Goal: Communication & Community: Answer question/provide support

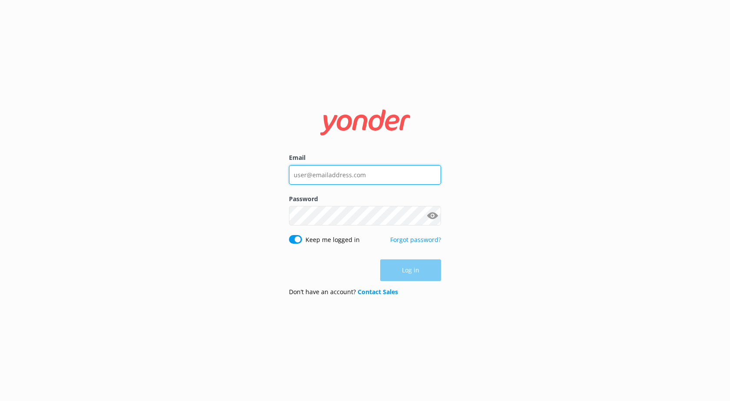
type input "[EMAIL_ADDRESS][DOMAIN_NAME]"
click at [422, 261] on div "Log in" at bounding box center [365, 271] width 152 height 22
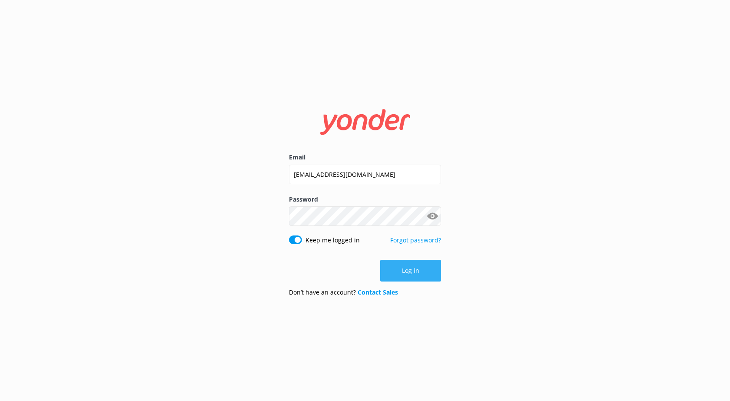
click at [409, 270] on button "Log in" at bounding box center [410, 271] width 61 height 22
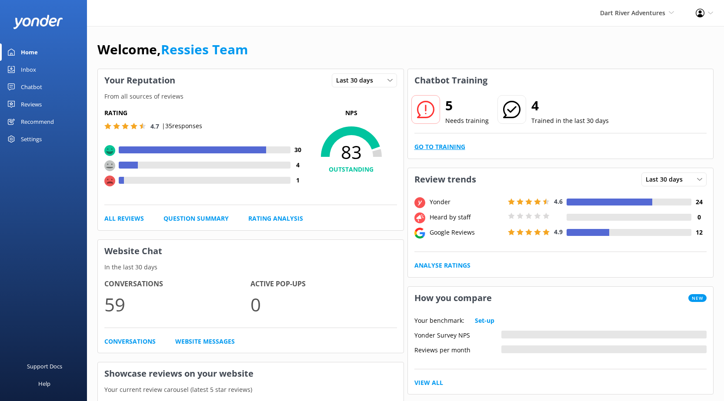
click at [425, 149] on link "Go to Training" at bounding box center [439, 147] width 51 height 10
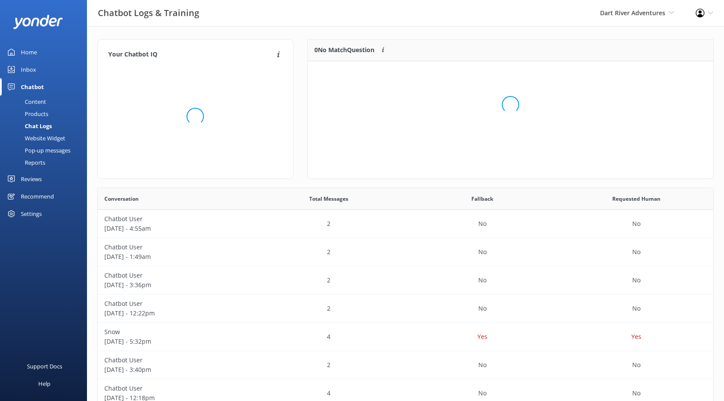
scroll to position [298, 609]
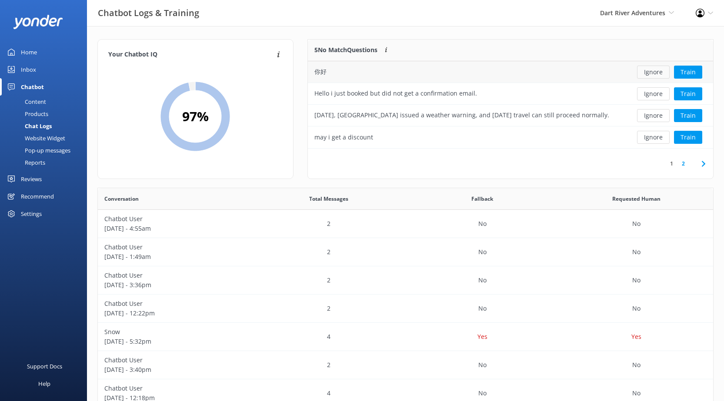
click at [659, 70] on button "Ignore" at bounding box center [653, 72] width 33 height 13
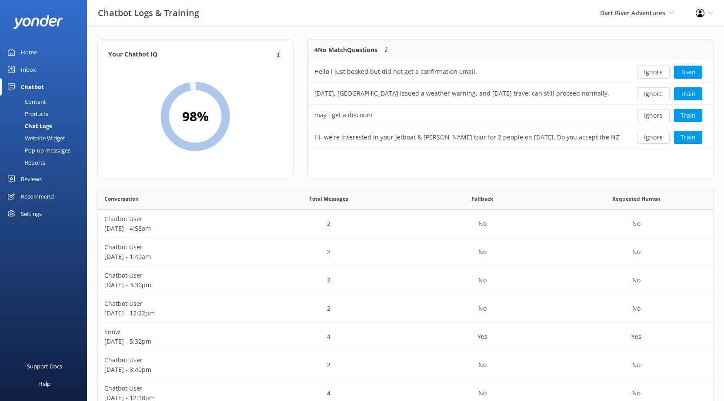
drag, startPoint x: 656, startPoint y: 115, endPoint x: 564, endPoint y: 183, distance: 114.7
click at [571, 200] on div "Your Chatbot IQ Your Chatbot IQ is the percentage of trained FAQs against untra…" at bounding box center [405, 283] width 637 height 515
click at [563, 182] on div "4 No Match Questions Customers sometimes ask questions that don't fully match a…" at bounding box center [510, 113] width 420 height 149
drag, startPoint x: 607, startPoint y: 7, endPoint x: 616, endPoint y: 12, distance: 9.7
click at [608, 8] on div "Dart River Adventures Shotover Jet Dart River Adventures" at bounding box center [637, 13] width 96 height 26
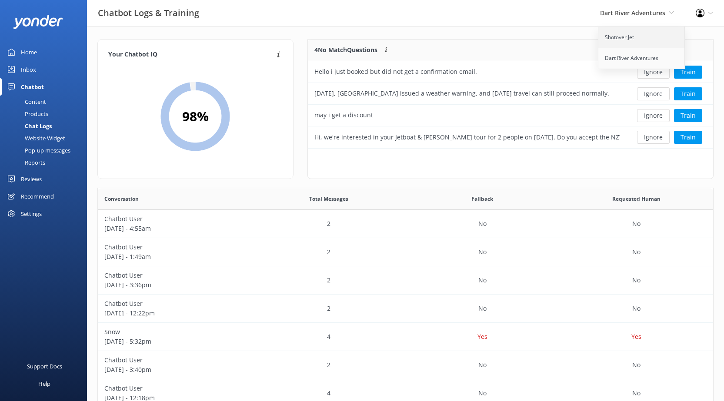
click at [614, 37] on link "Shotover Jet" at bounding box center [641, 37] width 87 height 21
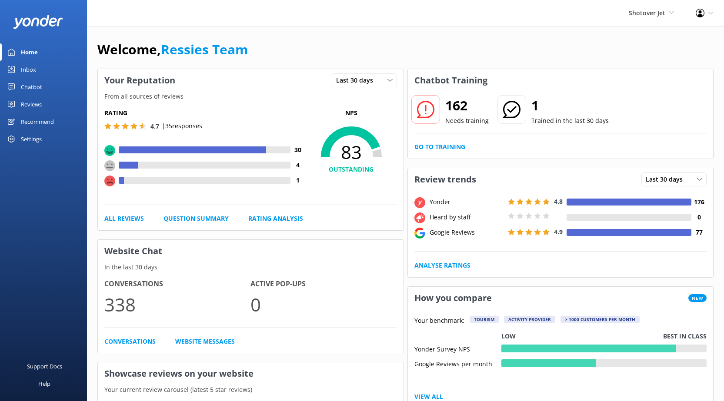
click at [35, 101] on div "Reviews" at bounding box center [31, 104] width 21 height 17
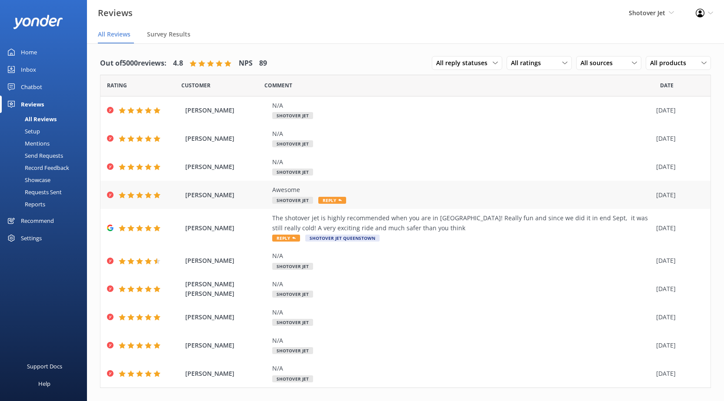
click at [322, 199] on span "Reply" at bounding box center [332, 200] width 28 height 7
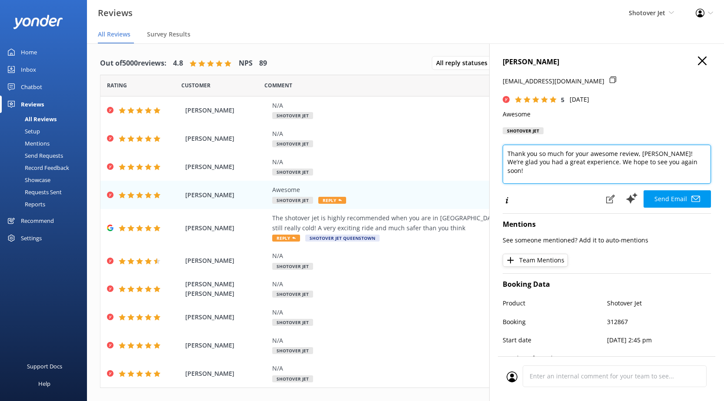
click at [686, 161] on textarea "Thank you so much for your awesome review, David! We’re glad you had a great ex…" at bounding box center [607, 164] width 208 height 39
drag, startPoint x: 549, startPoint y: 179, endPoint x: 499, endPoint y: 165, distance: 51.4
click at [499, 165] on div "David Poppelwell Dpoppelwell@yahoo.co.nz 5 Sat, 27th Sep 2025 Awesome Shotover …" at bounding box center [606, 243] width 235 height 401
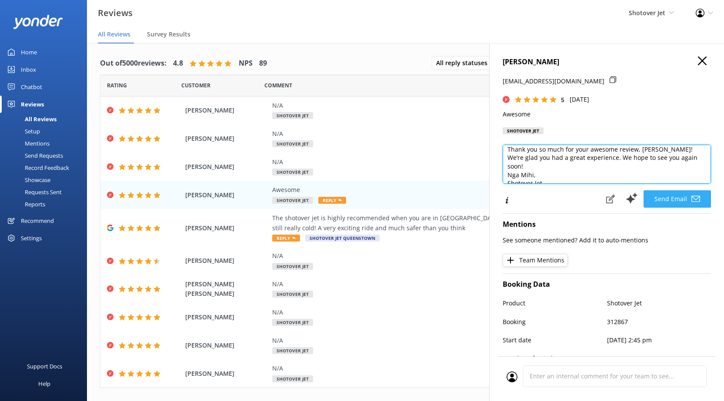
type textarea "Thank you so much for your awesome review, David! We’re glad you had a great ex…"
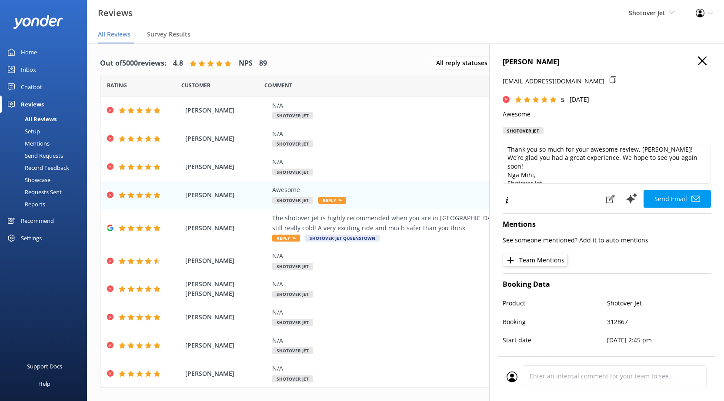
drag, startPoint x: 679, startPoint y: 200, endPoint x: 730, endPoint y: 255, distance: 74.8
click at [724, 259] on html "Reviews Shotover Jet Shotover Jet Dart River Adventures Profile Settings Logout…" at bounding box center [362, 200] width 724 height 401
click at [698, 60] on icon "button" at bounding box center [702, 61] width 9 height 9
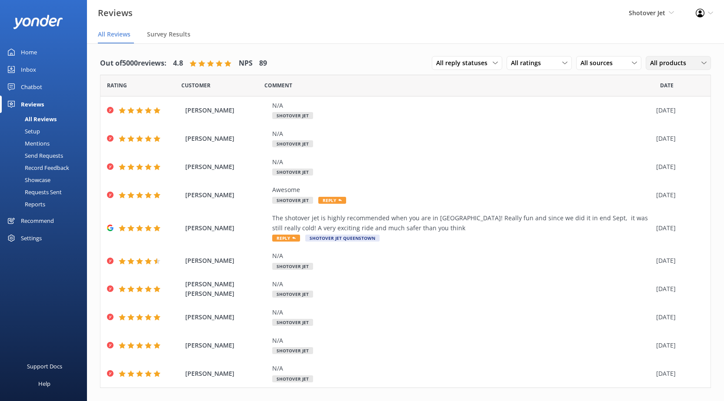
click at [673, 63] on span "All products" at bounding box center [670, 63] width 41 height 10
click at [493, 62] on icon at bounding box center [495, 62] width 5 height 5
click at [530, 62] on span "All ratings" at bounding box center [528, 63] width 35 height 10
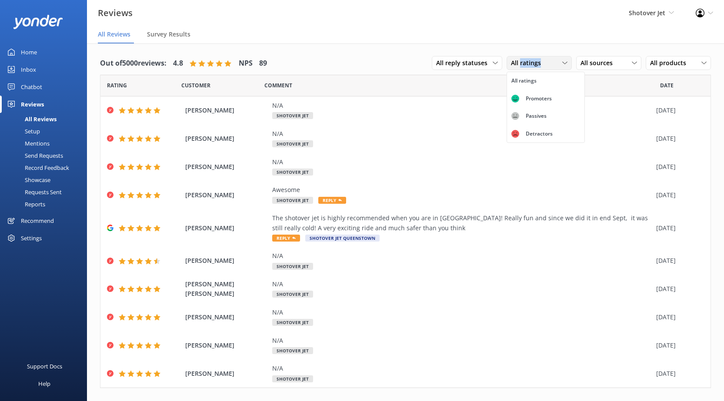
click at [530, 62] on span "All ratings" at bounding box center [528, 63] width 35 height 10
click at [583, 60] on span "All sources" at bounding box center [598, 63] width 37 height 10
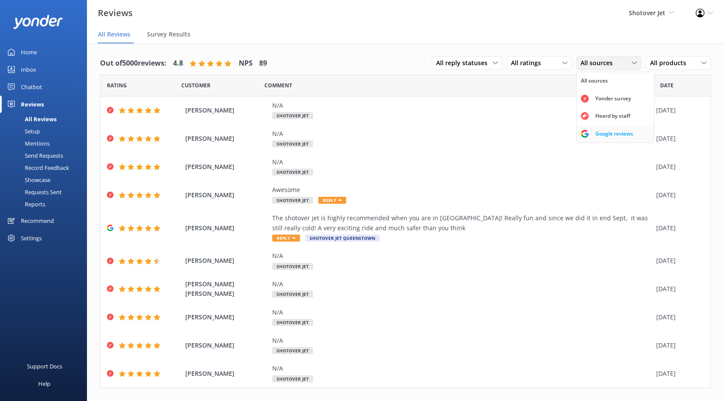
click at [581, 133] on use at bounding box center [585, 134] width 8 height 8
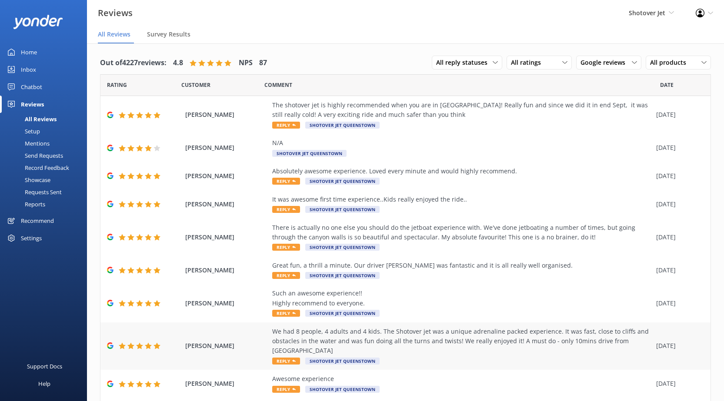
scroll to position [0, 0]
click at [474, 63] on span "All reply statuses" at bounding box center [464, 63] width 57 height 10
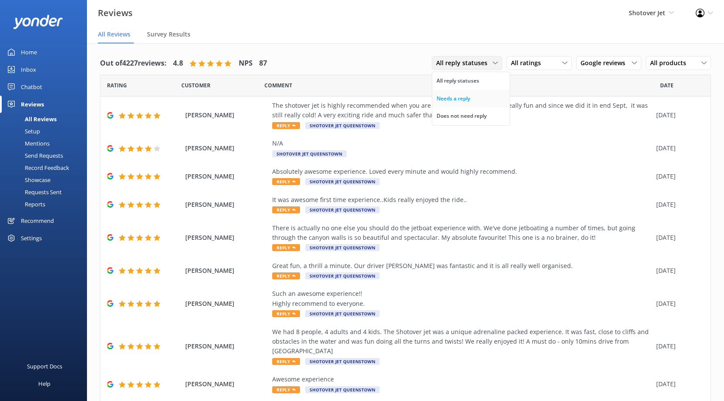
click at [449, 95] on div "Needs a reply" at bounding box center [453, 98] width 33 height 9
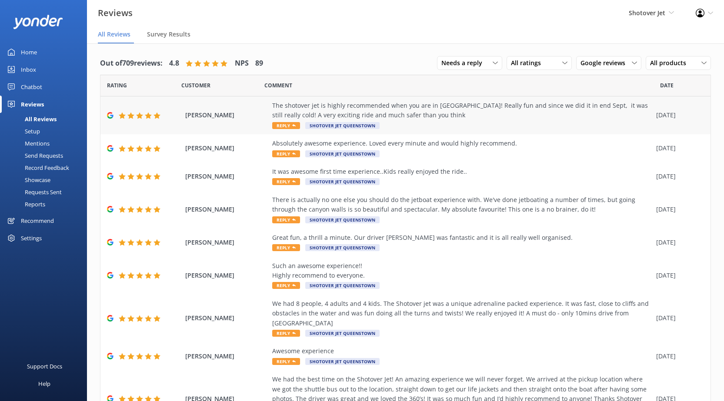
click at [285, 125] on span "Reply" at bounding box center [286, 125] width 28 height 7
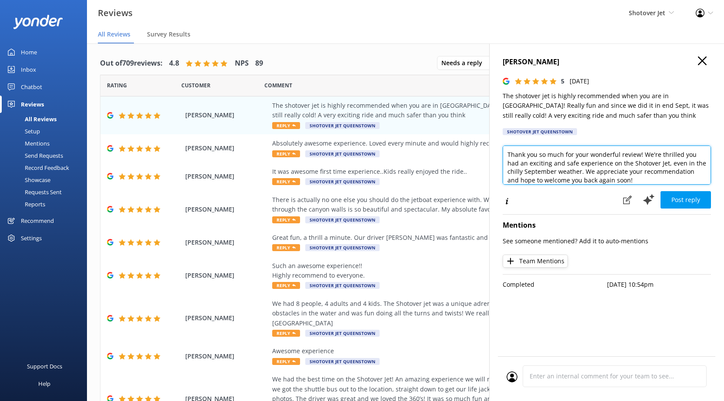
click at [652, 180] on textarea "Thank you so much for your wonderful review! We're thrilled you had an exciting…" at bounding box center [607, 165] width 208 height 39
paste textarea "Nga Mihi, Shotover Jet"
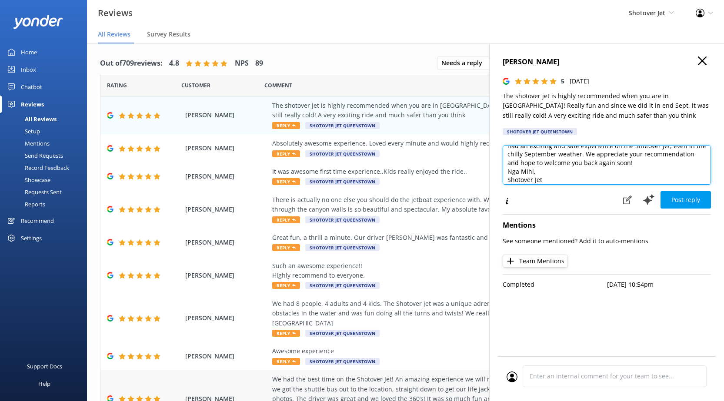
type textarea "Thank you so much for your wonderful review! We're thrilled you had an exciting…"
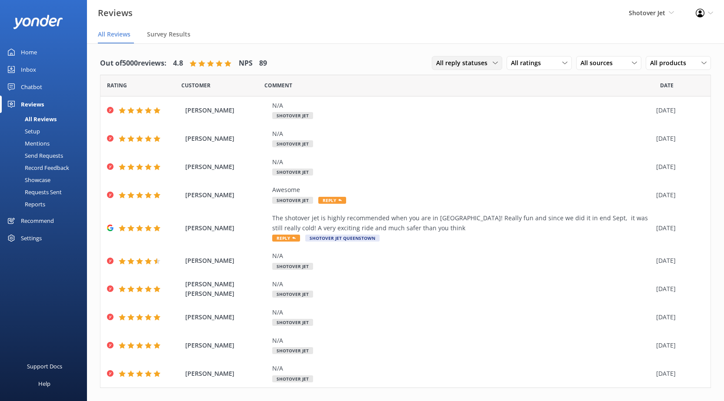
click at [475, 64] on span "All reply statuses" at bounding box center [464, 63] width 57 height 10
click at [454, 98] on div "Needs a reply" at bounding box center [453, 98] width 33 height 9
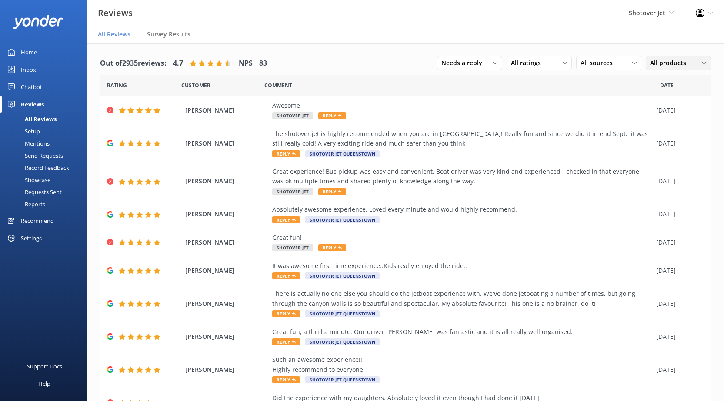
click at [679, 63] on span "All products" at bounding box center [670, 63] width 41 height 10
click at [555, 61] on div "All ratings" at bounding box center [539, 63] width 61 height 10
click at [600, 64] on span "All sources" at bounding box center [598, 63] width 37 height 10
click at [593, 133] on div "Google reviews" at bounding box center [614, 134] width 51 height 9
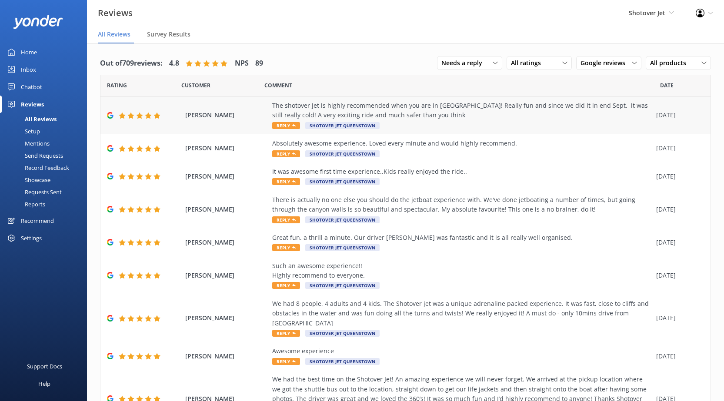
click at [291, 125] on span "Reply" at bounding box center [286, 125] width 28 height 7
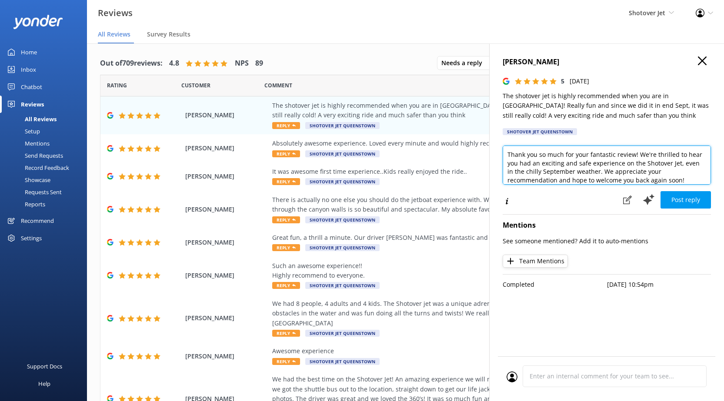
click at [690, 182] on textarea "Thank you so much for your fantastic review! We're thrilled to hear you had an …" at bounding box center [607, 165] width 208 height 39
paste textarea "Ngā"
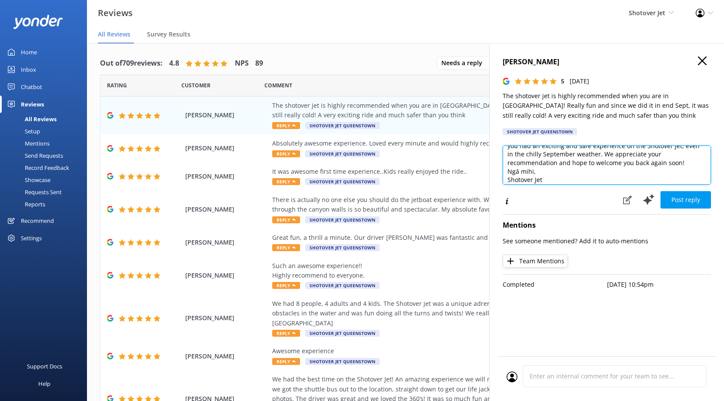
scroll to position [22, 0]
drag, startPoint x: 569, startPoint y: 180, endPoint x: 561, endPoint y: 176, distance: 8.6
click at [529, 173] on textarea "Thank you so much for your fantastic review! We're thrilled to hear you had an …" at bounding box center [607, 165] width 208 height 39
click at [563, 177] on textarea "Thank you so much for your fantastic review! We're thrilled to hear you had an …" at bounding box center [607, 165] width 208 height 39
drag, startPoint x: 560, startPoint y: 179, endPoint x: 504, endPoint y: 168, distance: 57.2
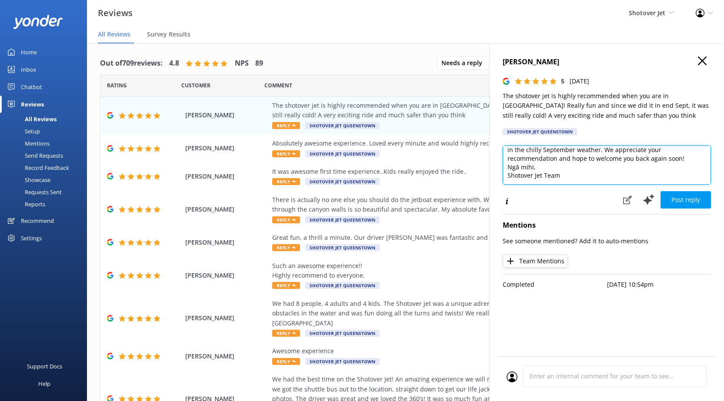
click at [504, 168] on textarea "Thank you so much for your fantastic review! We're thrilled to hear you had an …" at bounding box center [607, 165] width 208 height 39
drag, startPoint x: 632, startPoint y: 175, endPoint x: 674, endPoint y: 197, distance: 46.9
click at [632, 175] on textarea "Thank you so much for your fantastic review! We're thrilled to hear you had an …" at bounding box center [607, 165] width 208 height 39
type textarea "Thank you so much for your fantastic review! We're thrilled to hear you had an …"
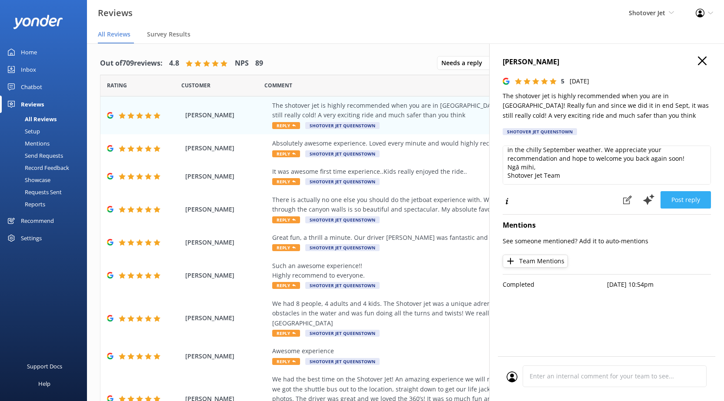
click at [688, 198] on button "Post reply" at bounding box center [685, 199] width 50 height 17
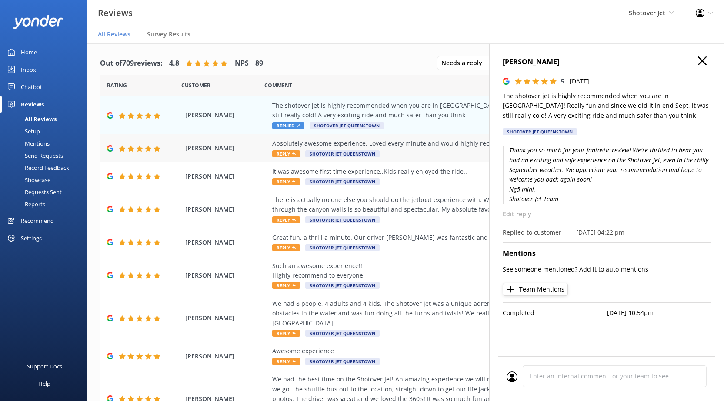
click at [283, 152] on span "Reply" at bounding box center [286, 153] width 28 height 7
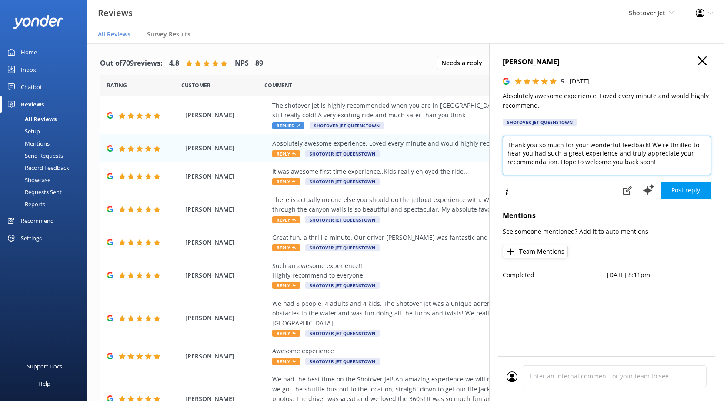
click at [663, 163] on textarea "Thank you so much for your wonderful feedback! We're thrilled to hear you had s…" at bounding box center [607, 155] width 208 height 39
paste textarea "Ngā mihi, Shotover Jet Team"
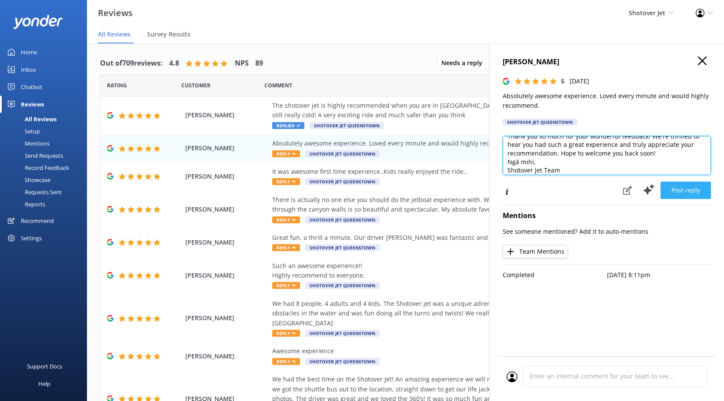
type textarea "Thank you so much for your wonderful feedback! We're thrilled to hear you had s…"
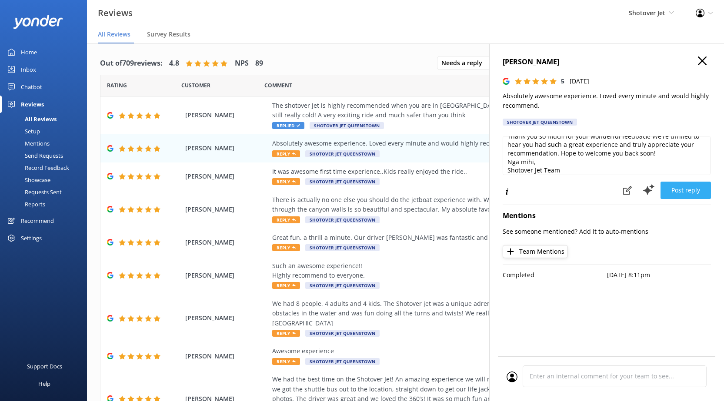
click at [686, 187] on button "Post reply" at bounding box center [685, 190] width 50 height 17
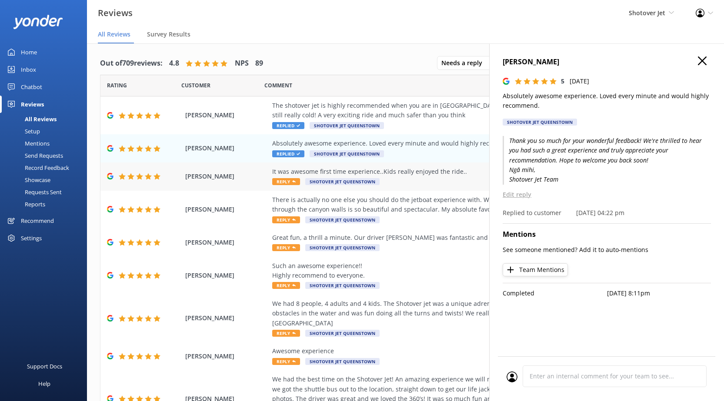
click at [397, 184] on div "It was awesome first time experience..Kids really enjoyed the ride.. Reply Shot…" at bounding box center [462, 177] width 380 height 20
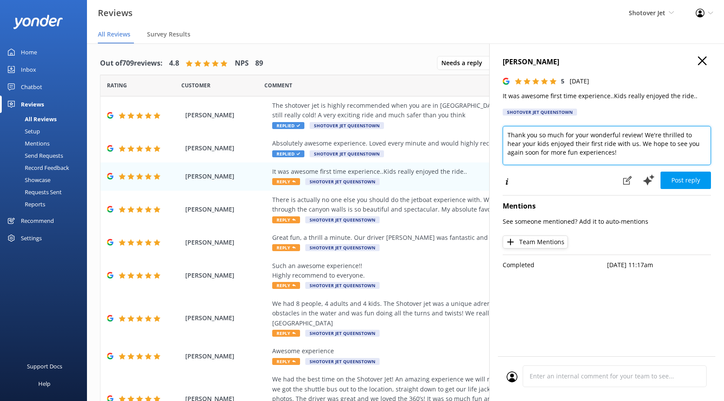
click at [623, 154] on textarea "Thank you so much for your wonderful review! We're thrilled to hear your kids e…" at bounding box center [607, 145] width 208 height 39
paste textarea "Ngā mihi, Shotover Jet Team"
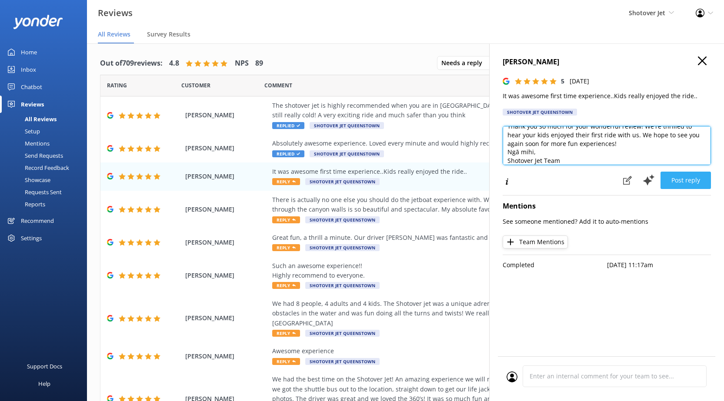
type textarea "Thank you so much for your wonderful review! We're thrilled to hear your kids e…"
click at [702, 178] on button "Post reply" at bounding box center [685, 180] width 50 height 17
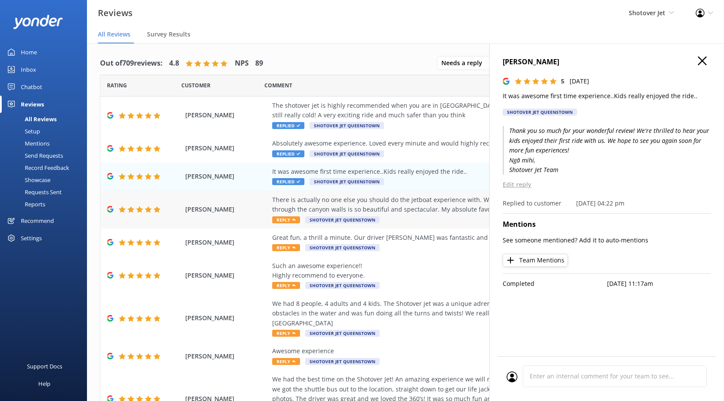
click at [404, 210] on div "There is actually no one else you should do the jetboat experience with. We've …" at bounding box center [462, 205] width 380 height 20
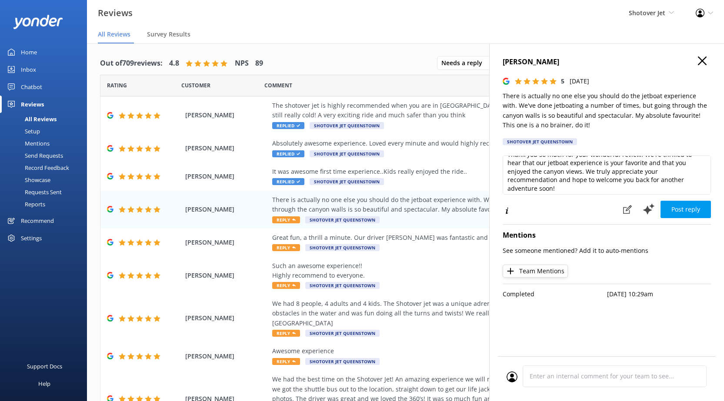
scroll to position [13, 0]
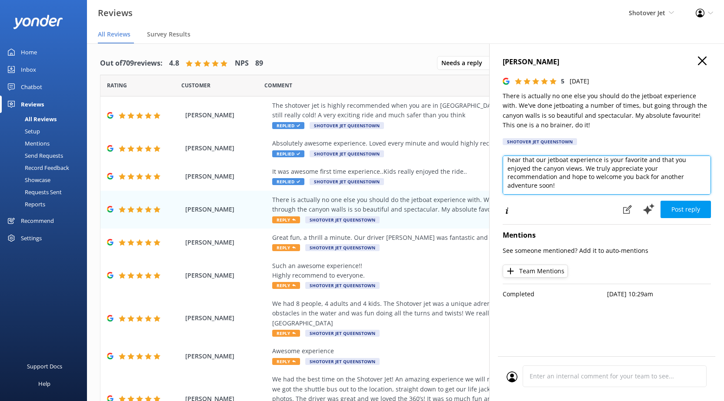
click at [624, 185] on textarea "Thank you so much for your wonderful review! We're thrilled to hear that our je…" at bounding box center [607, 175] width 208 height 39
paste textarea "Ngā mihi, Shotover Jet Team"
type textarea "Thank you so much for your wonderful review! We're thrilled to hear that our je…"
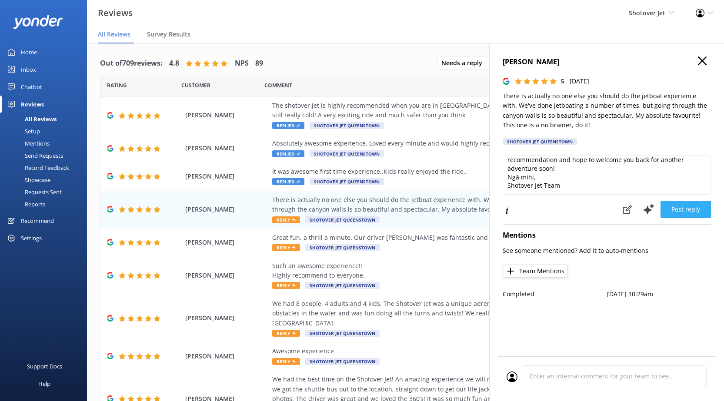
click at [704, 215] on button "Post reply" at bounding box center [685, 209] width 50 height 17
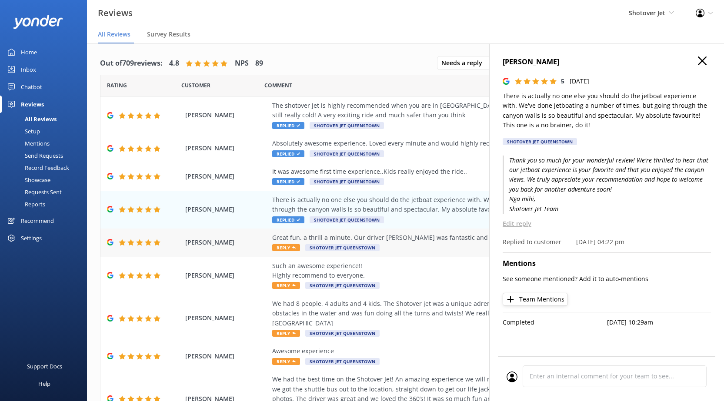
click at [411, 240] on div "Great fun, a thrill a minute. Our driver [PERSON_NAME] was fantastic and it is …" at bounding box center [462, 238] width 380 height 10
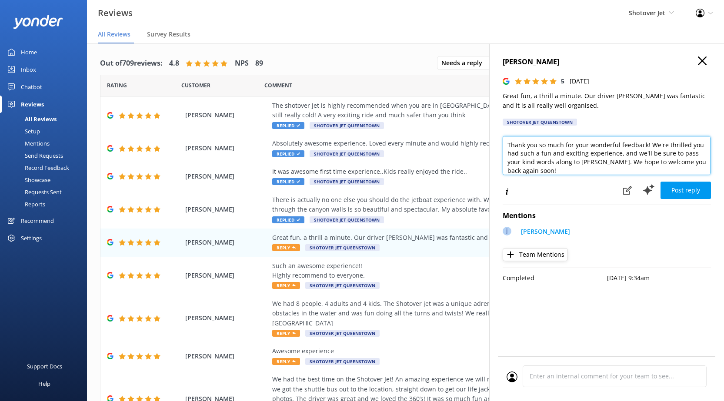
click at [704, 162] on textarea "Thank you so much for your wonderful feedback! We're thrilled you had such a fu…" at bounding box center [607, 155] width 208 height 39
paste textarea "Ngā mihi, Shotover Jet Team"
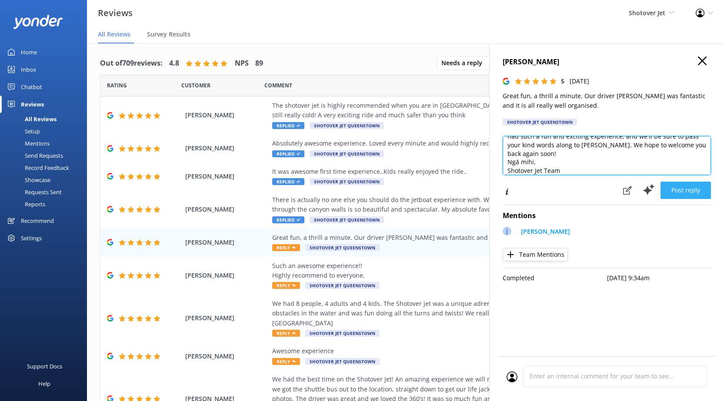
type textarea "Thank you so much for your wonderful feedback! We're thrilled you had such a fu…"
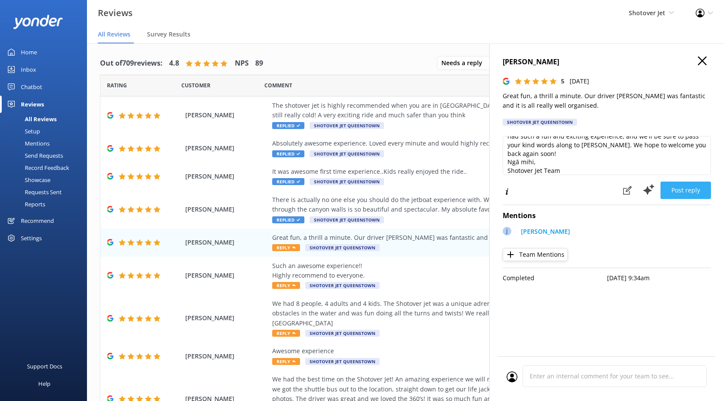
click at [684, 189] on button "Post reply" at bounding box center [685, 190] width 50 height 17
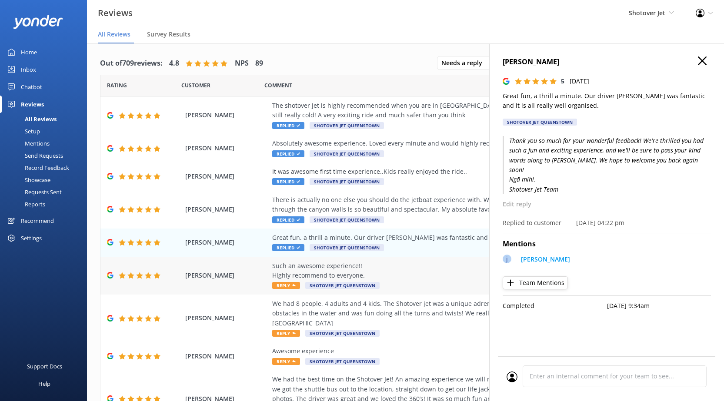
click at [426, 273] on div "Such an awesome experience!! Highly recommend to everyone." at bounding box center [462, 271] width 380 height 20
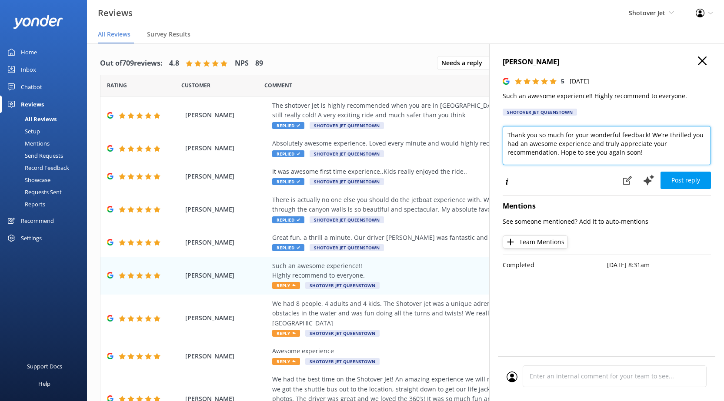
click at [668, 155] on textarea "Thank you so much for your wonderful feedback! We’re thrilled you had an awesom…" at bounding box center [607, 145] width 208 height 39
paste textarea "Ngā mihi, Shotover Jet Team"
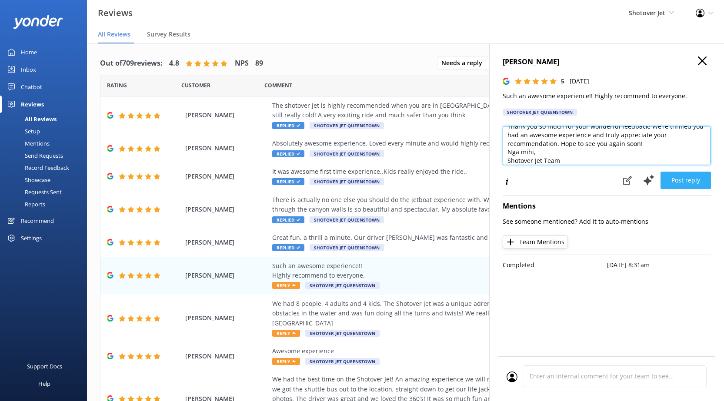
type textarea "Thank you so much for your wonderful feedback! We’re thrilled you had an awesom…"
click at [677, 179] on button "Post reply" at bounding box center [685, 180] width 50 height 17
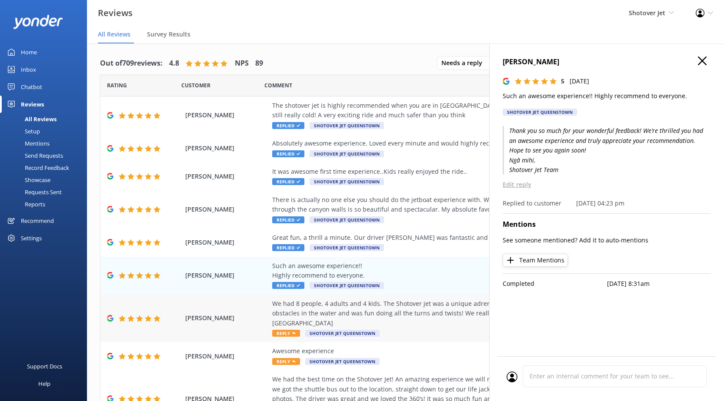
click at [417, 315] on div "We had 8 people, 4 adults and 4 kids. The Shotover jet was a unique adrenaline …" at bounding box center [462, 313] width 380 height 29
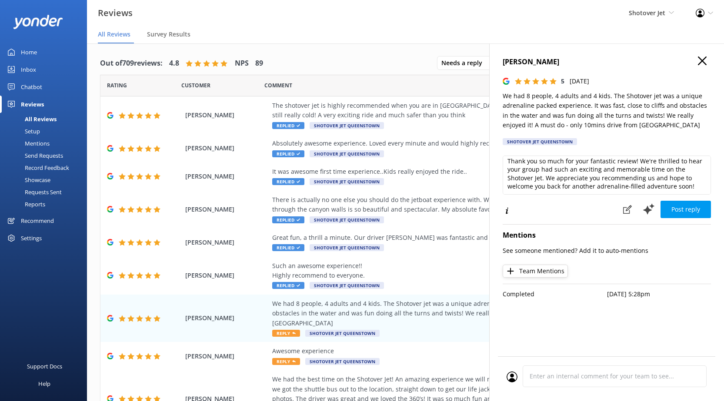
scroll to position [4, 0]
click at [697, 185] on textarea "Thank you so much for your fantastic review! We're thrilled to hear your group …" at bounding box center [607, 175] width 208 height 39
paste textarea "Ngā mihi, Shotover Jet Team"
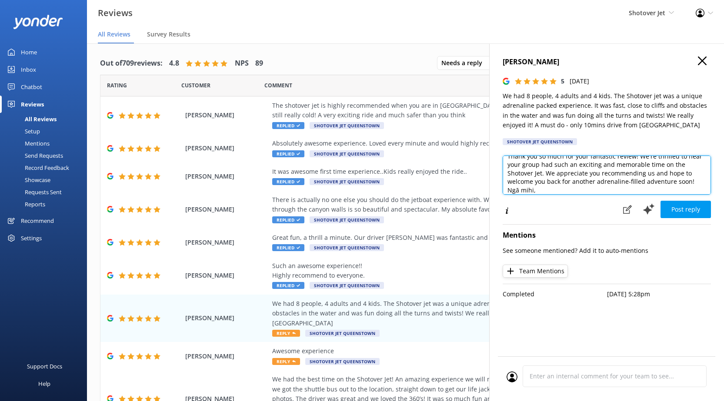
scroll to position [17, 0]
type textarea "Thank you so much for your fantastic review! We're thrilled to hear your group …"
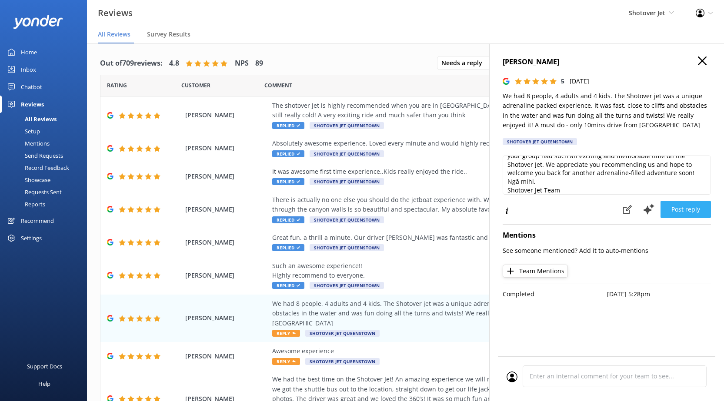
click at [684, 210] on button "Post reply" at bounding box center [685, 209] width 50 height 17
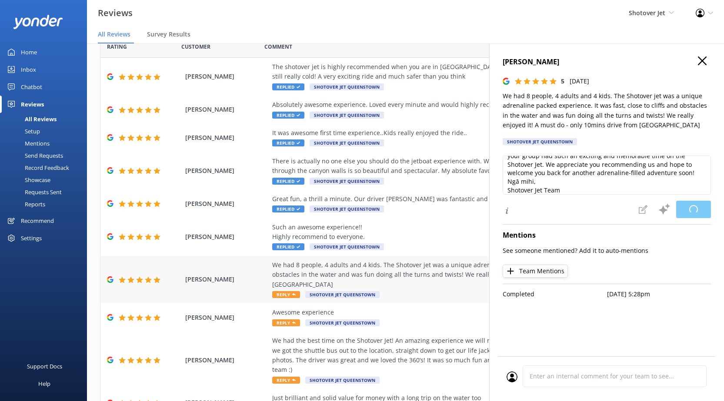
scroll to position [83, 0]
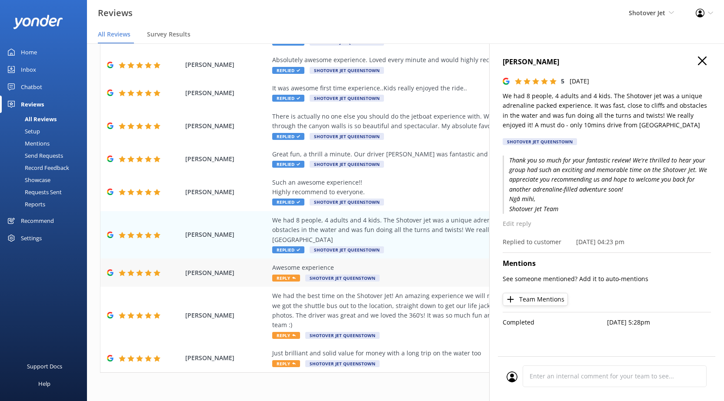
click at [423, 280] on div "Awesome experience Reply Shotover Jet [GEOGRAPHIC_DATA]" at bounding box center [462, 273] width 380 height 20
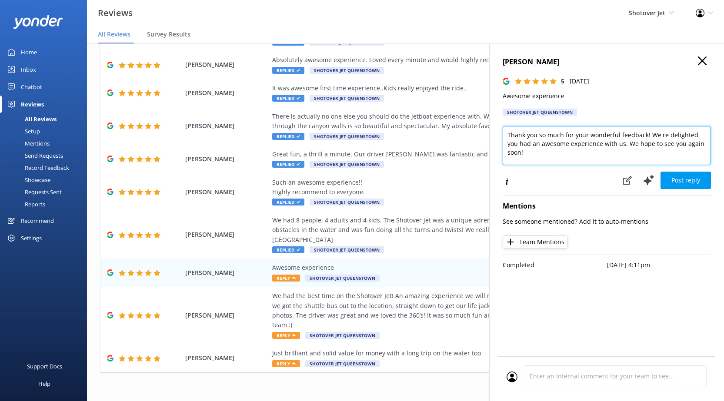
click at [707, 144] on textarea "Thank you so much for your wonderful feedback! We're delighted you had an aweso…" at bounding box center [607, 145] width 208 height 39
paste textarea "Ngā mihi, Shotover Jet Team"
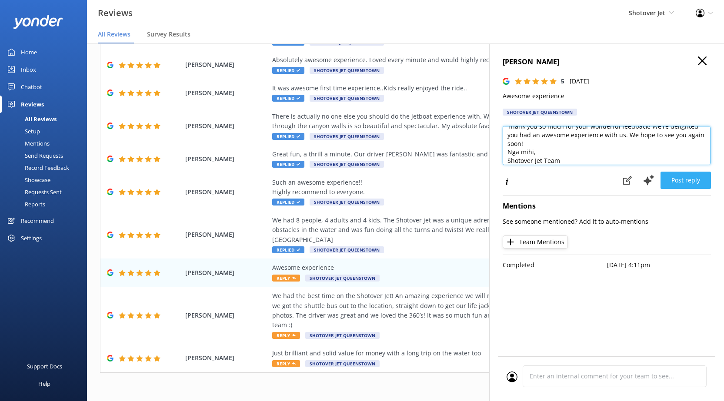
type textarea "Thank you so much for your wonderful feedback! We're delighted you had an aweso…"
click at [697, 179] on button "Post reply" at bounding box center [685, 180] width 50 height 17
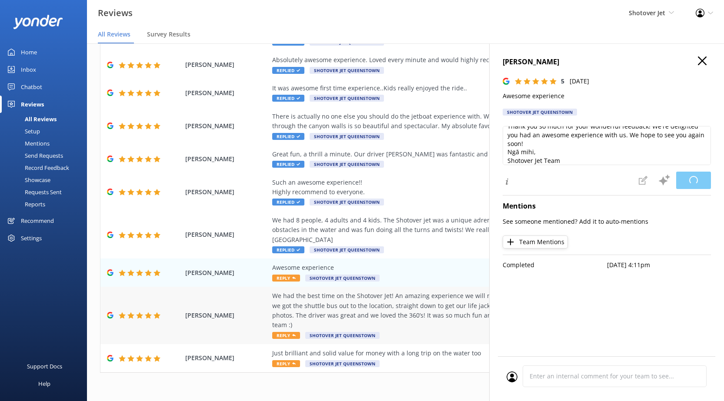
click at [438, 308] on div "We had the best time on the Shotover Jet! An amazing experience we will never f…" at bounding box center [462, 310] width 380 height 39
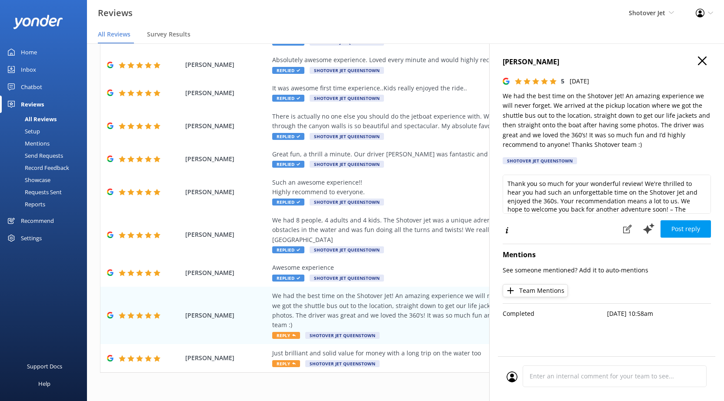
scroll to position [13, 0]
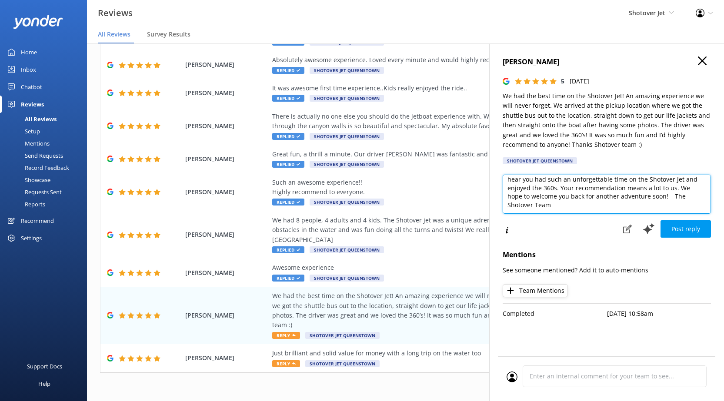
click at [645, 209] on textarea "Thank you so much for your wonderful review! We're thrilled to hear you had suc…" at bounding box center [607, 194] width 208 height 39
drag, startPoint x: 666, startPoint y: 195, endPoint x: 687, endPoint y: 210, distance: 26.3
click at [687, 210] on textarea "Thank you so much for your wonderful review! We're thrilled to hear you had suc…" at bounding box center [607, 194] width 208 height 39
paste textarea "Ngā mihi, Shotover Jet Team"
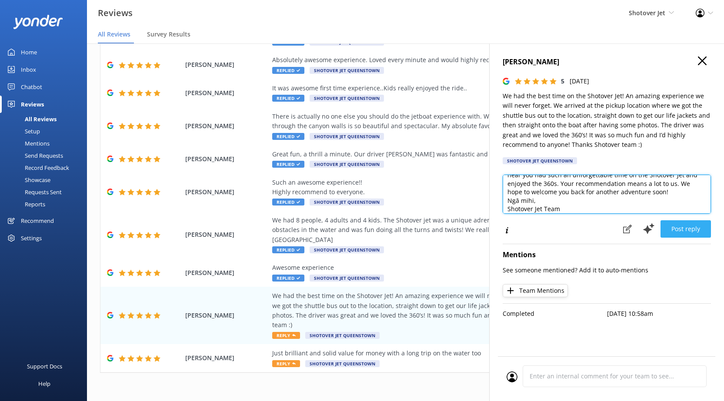
type textarea "Thank you so much for your wonderful review! We're thrilled to hear you had suc…"
click at [677, 232] on button "Post reply" at bounding box center [685, 228] width 50 height 17
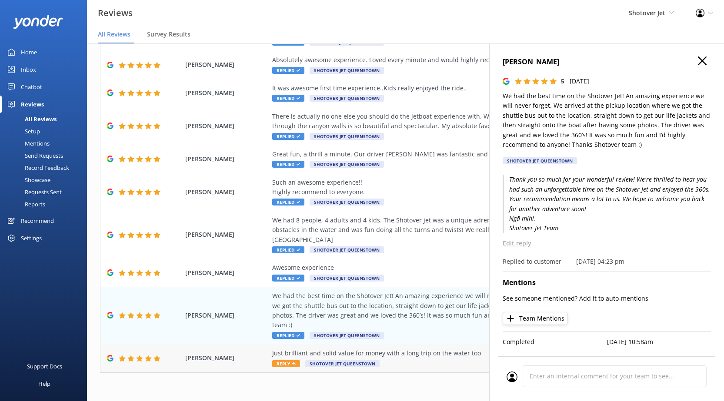
click at [409, 356] on div "Just brilliant and solid value for money with a long trip on the water too" at bounding box center [462, 354] width 380 height 10
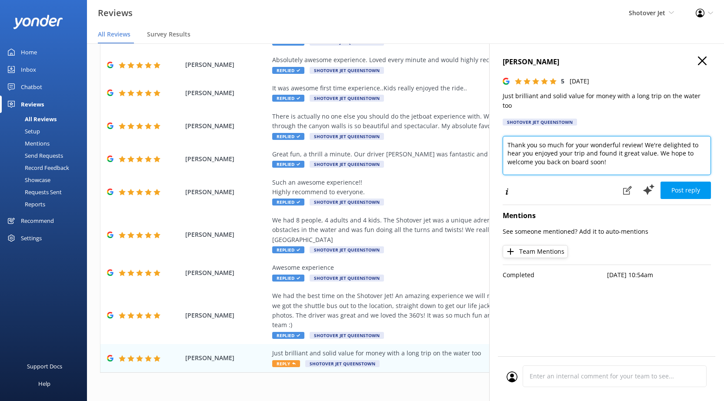
click at [634, 153] on textarea "Thank you so much for your wonderful review! We're delighted to hear you enjoye…" at bounding box center [607, 155] width 208 height 39
paste textarea "Ngā mihi, Shotover Jet Team"
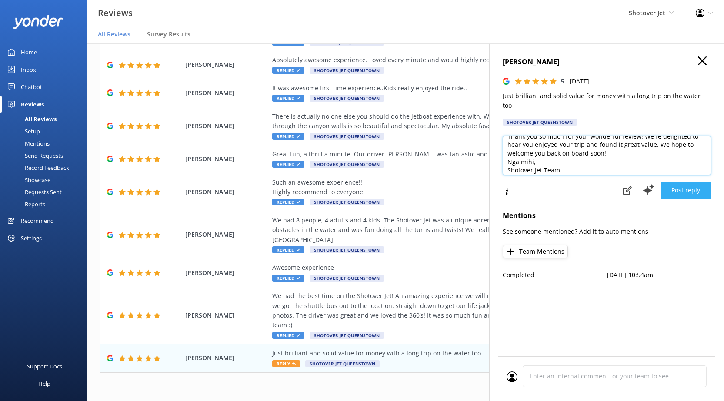
type textarea "Thank you so much for your wonderful review! We're delighted to hear you enjoye…"
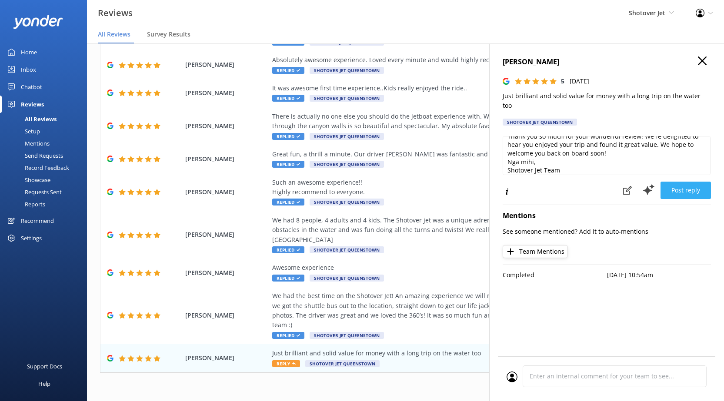
click at [684, 182] on button "Post reply" at bounding box center [685, 190] width 50 height 17
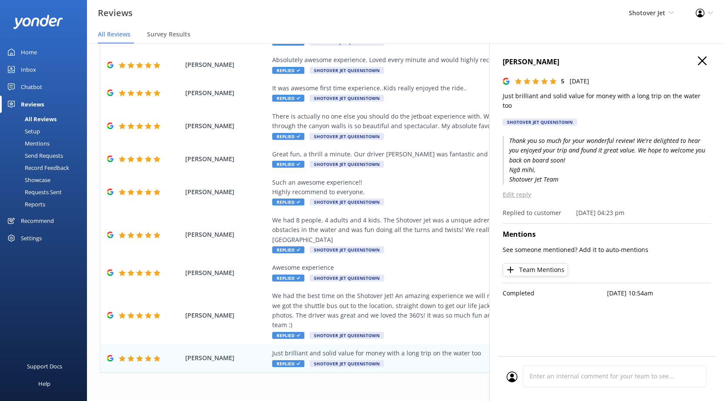
click at [414, 384] on div "1 2 3 4 5 6 7 8 9 10 ..." at bounding box center [405, 392] width 611 height 20
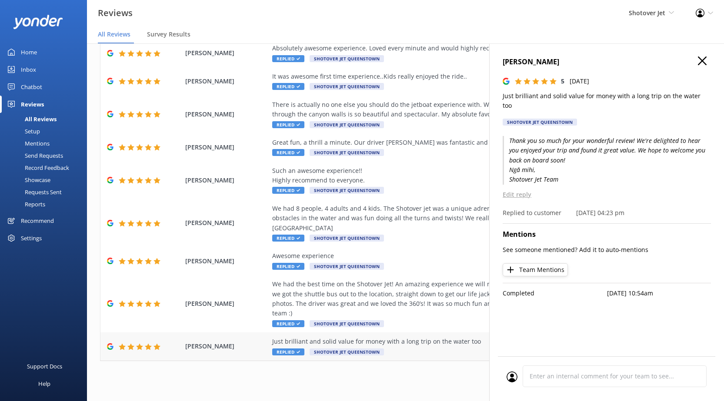
scroll to position [17, 0]
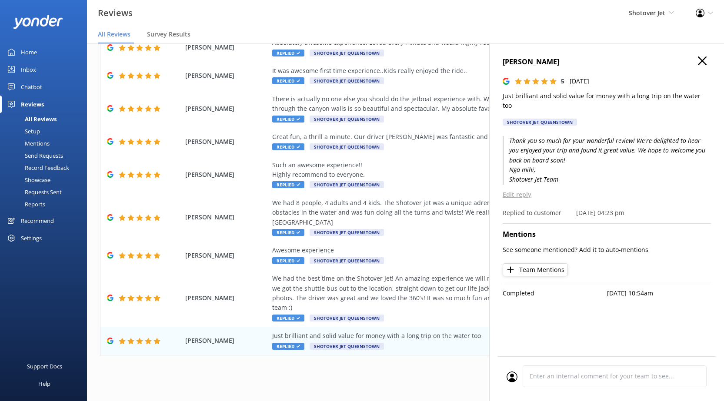
click at [705, 58] on use "button" at bounding box center [702, 61] width 9 height 9
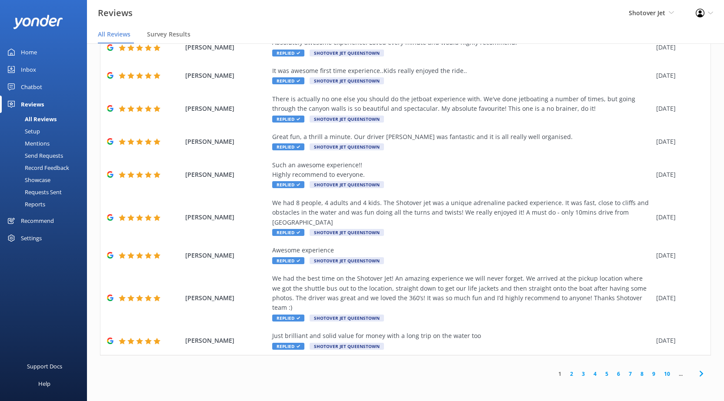
click at [567, 373] on link "2" at bounding box center [572, 374] width 12 height 8
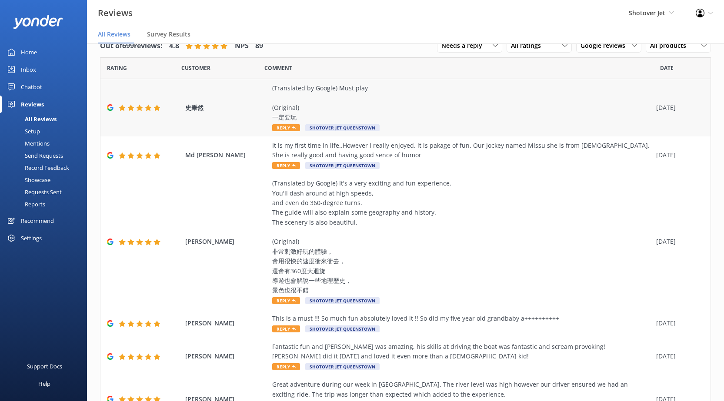
click at [432, 113] on div "(Translated by Google) Must play (Original) 一定要玩" at bounding box center [462, 102] width 380 height 39
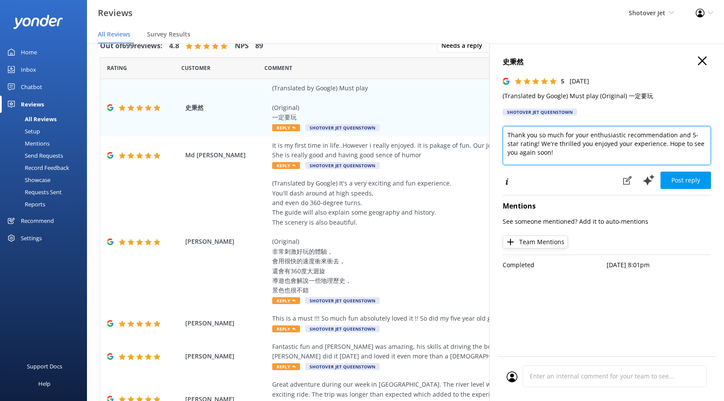
click at [579, 157] on textarea "Thank you so much for your enthusiastic recommendation and 5-star rating! We're…" at bounding box center [607, 145] width 208 height 39
paste textarea "Ngā mihi, Shotover Jet Team"
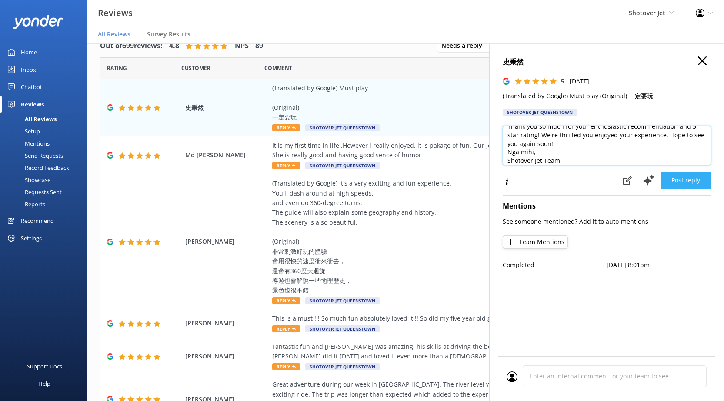
type textarea "Thank you so much for your enthusiastic recommendation and 5-star rating! We're…"
click at [684, 181] on button "Post reply" at bounding box center [685, 180] width 50 height 17
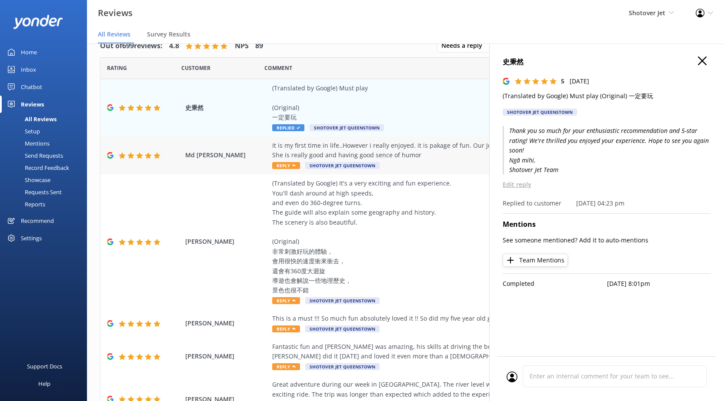
click at [425, 158] on div "It is my first time in life..However i really enjoyed. it is pakage of fun. Our…" at bounding box center [462, 151] width 380 height 20
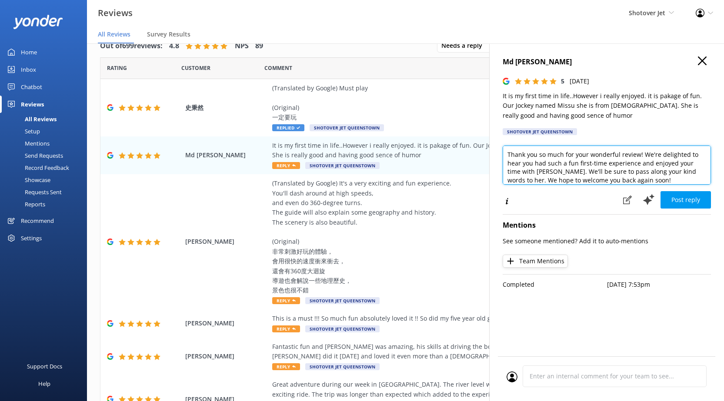
click at [657, 183] on textarea "Thank you so much for your wonderful review! We're delighted to hear you had su…" at bounding box center [607, 165] width 208 height 39
paste textarea "Ngā mihi, Shotover Jet Team"
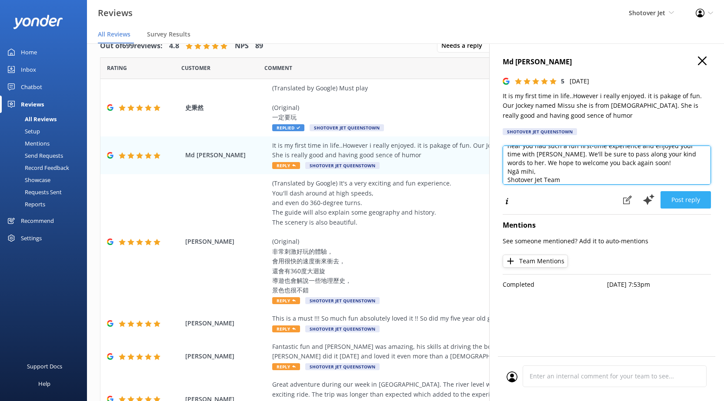
type textarea "Thank you so much for your wonderful review! We're delighted to hear you had su…"
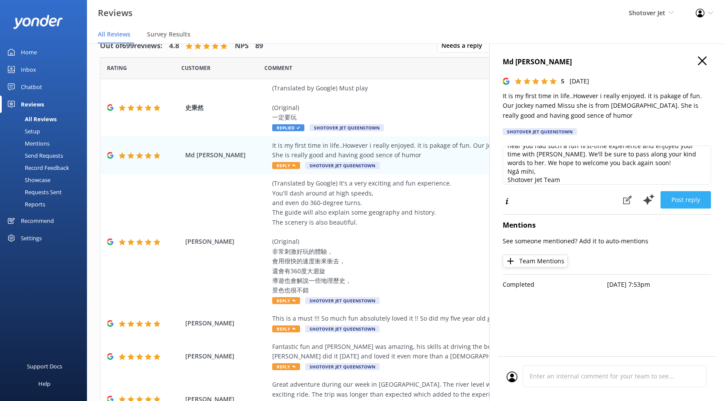
click at [684, 204] on button "Post reply" at bounding box center [685, 199] width 50 height 17
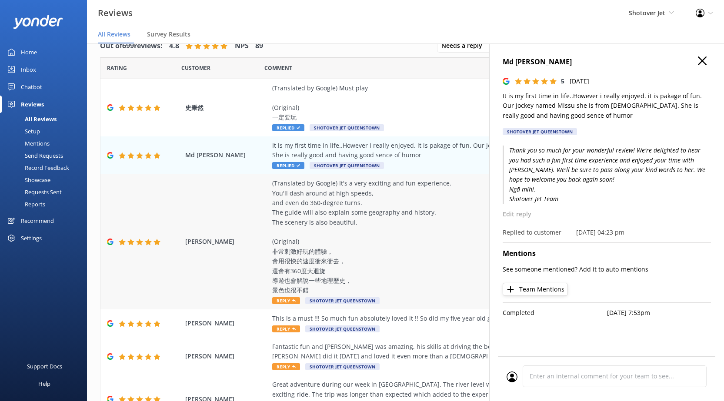
click at [437, 263] on div "(Translated by Google) It's a very exciting and fun experience. You'll dash aro…" at bounding box center [462, 237] width 380 height 117
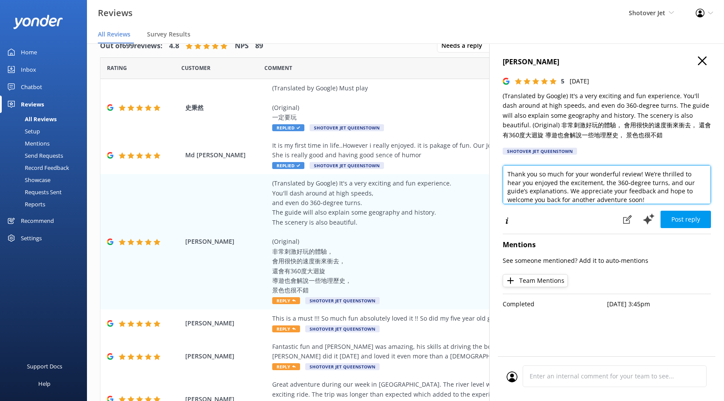
click at [654, 200] on textarea "Thank you so much for your wonderful review! We’re thrilled to hear you enjoyed…" at bounding box center [607, 184] width 208 height 39
paste textarea "Ngā mihi, Shotover Jet Team"
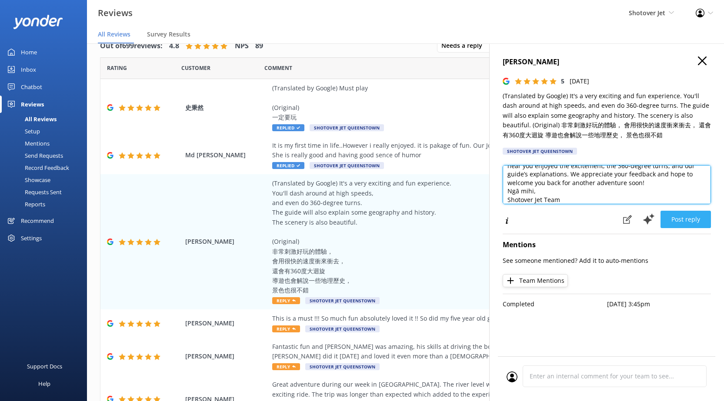
type textarea "Thank you so much for your wonderful review! We’re thrilled to hear you enjoyed…"
click at [687, 224] on button "Post reply" at bounding box center [685, 219] width 50 height 17
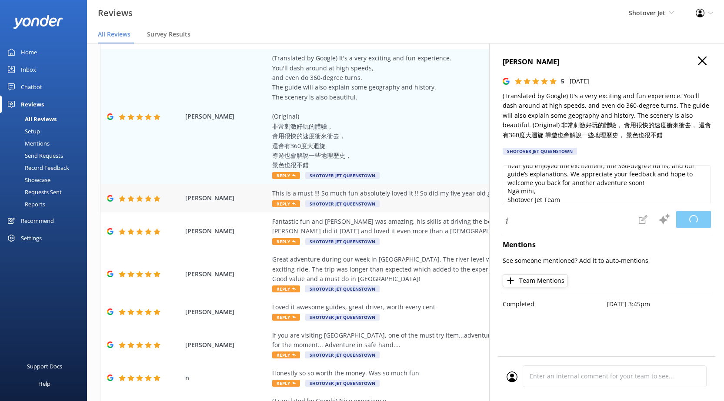
scroll to position [130, 0]
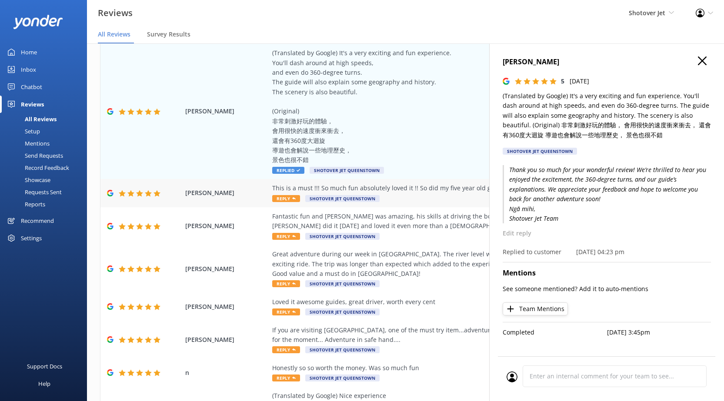
click at [442, 198] on div "This is a must !!! So much fun absolutely loved it !! So did my five year old g…" at bounding box center [462, 193] width 380 height 20
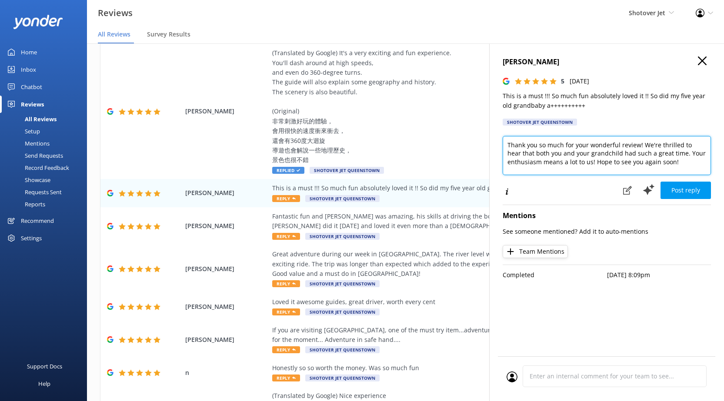
click at [686, 165] on textarea "Thank you so much for your wonderful review! We're thrilled to hear that both y…" at bounding box center [607, 155] width 208 height 39
paste textarea "Ngā mihi, Shotover Jet Team"
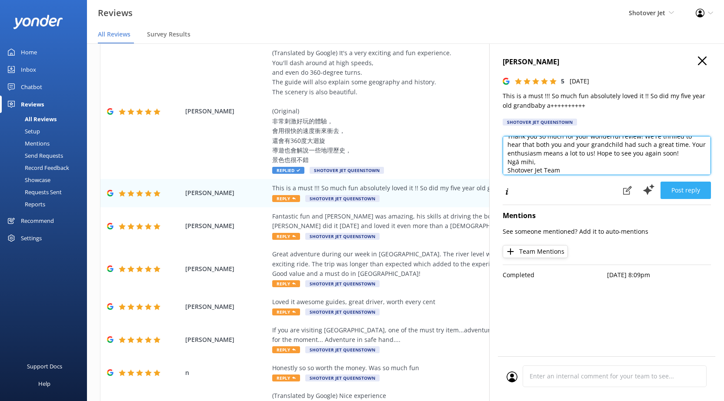
type textarea "Thank you so much for your wonderful review! We're thrilled to hear that both y…"
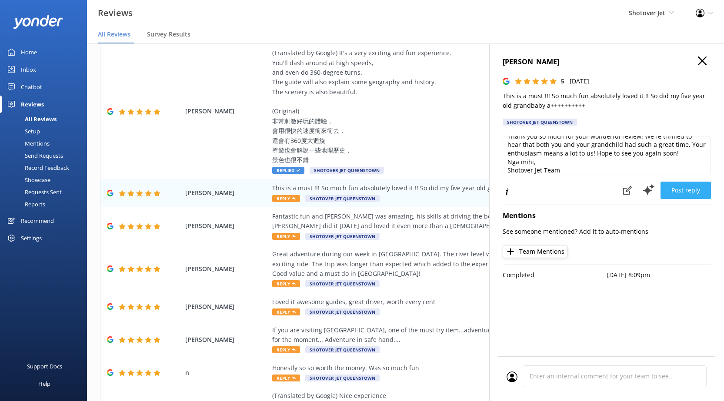
click at [704, 189] on button "Post reply" at bounding box center [685, 190] width 50 height 17
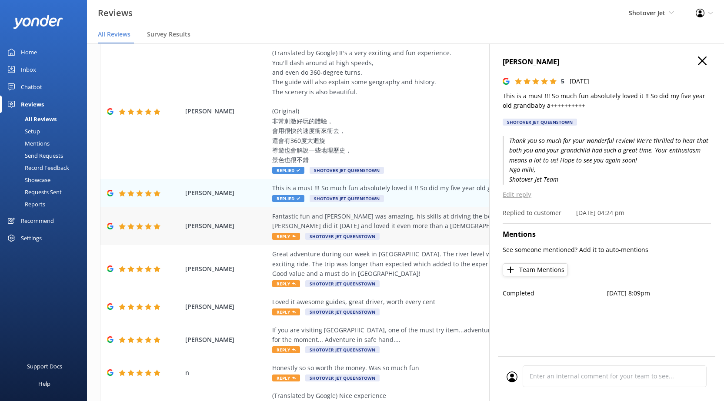
click at [437, 233] on div "Fantastic fun and [PERSON_NAME] was amazing, his skills at driving the boat was…" at bounding box center [462, 226] width 380 height 29
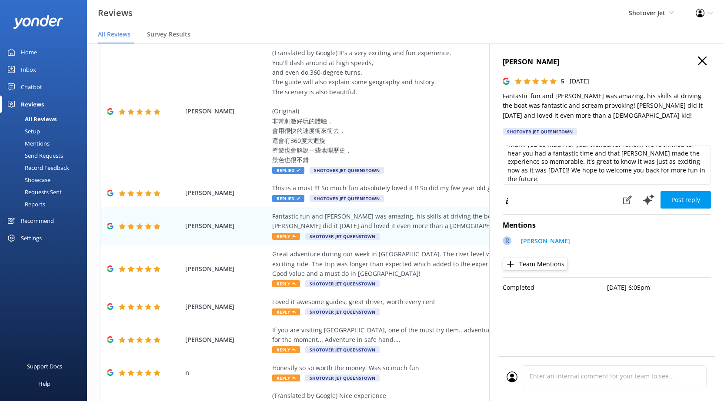
scroll to position [13, 0]
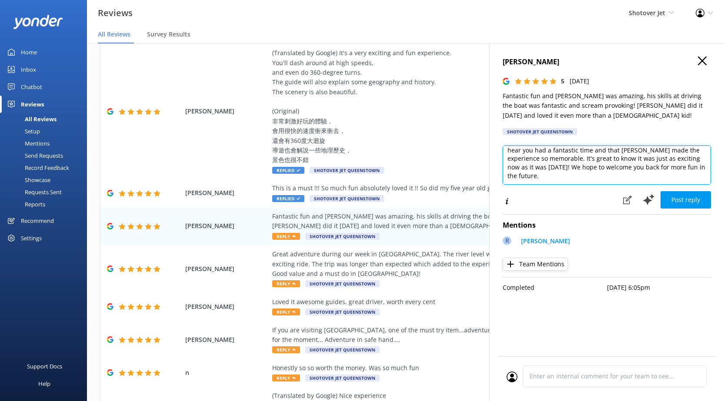
click at [616, 176] on textarea "Thank you so much for your wonderful review! We're thrilled to hear you had a f…" at bounding box center [607, 165] width 208 height 39
paste textarea "Ngā mihi, Shotover Jet Team"
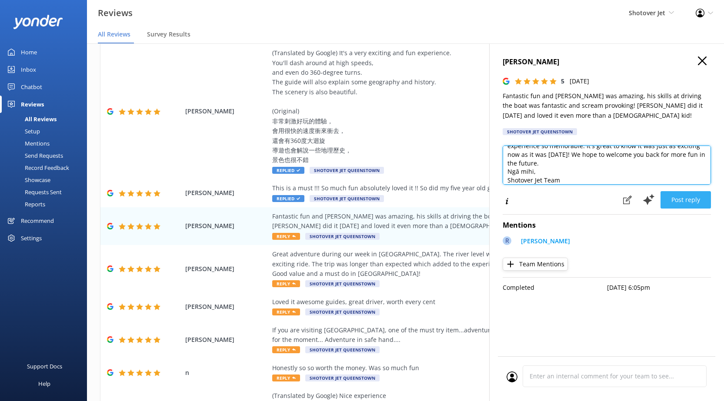
type textarea "Thank you so much for your wonderful review! We're thrilled to hear you had a f…"
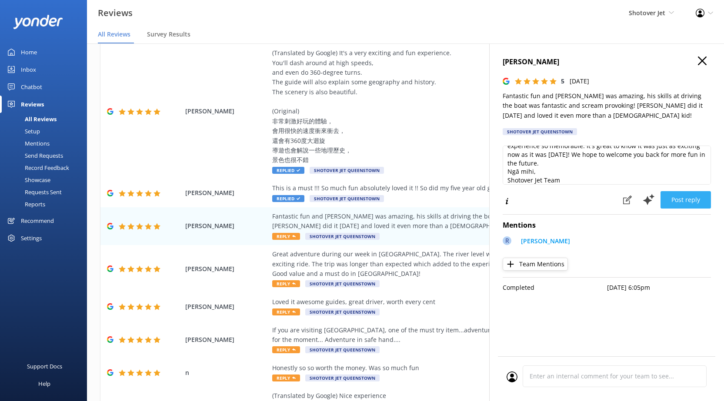
click at [670, 201] on button "Post reply" at bounding box center [685, 199] width 50 height 17
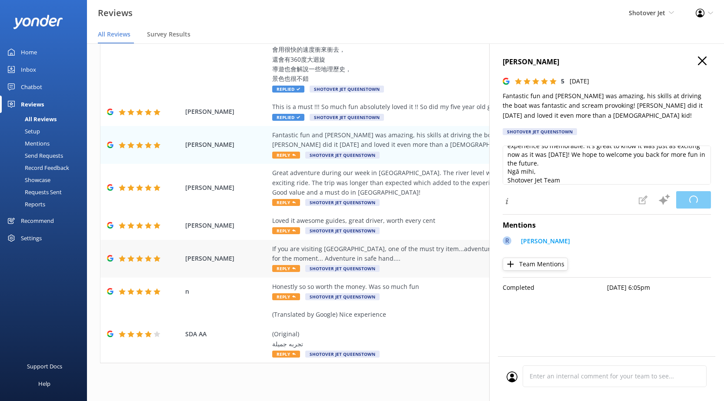
scroll to position [220, 0]
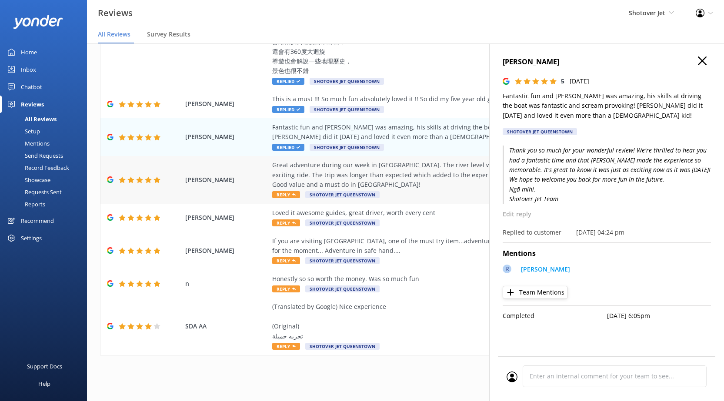
click at [419, 183] on div "Great adventure during our week in [GEOGRAPHIC_DATA]. The river level was high …" at bounding box center [462, 174] width 380 height 29
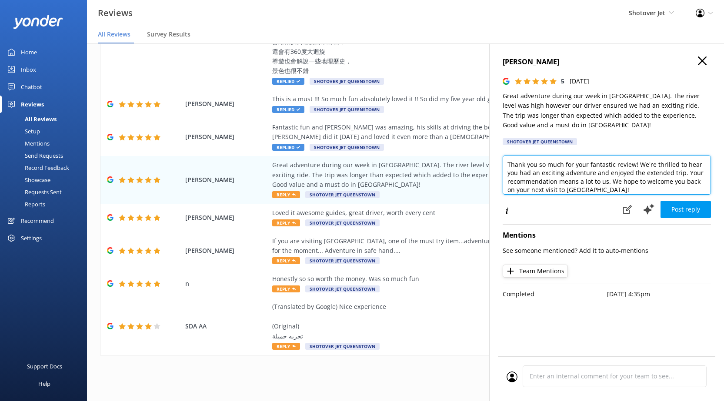
click at [632, 189] on textarea "Thank you so much for your fantastic review! We're thrilled to hear you had an …" at bounding box center [607, 175] width 208 height 39
paste textarea "Ngā mihi, Shotover Jet Team"
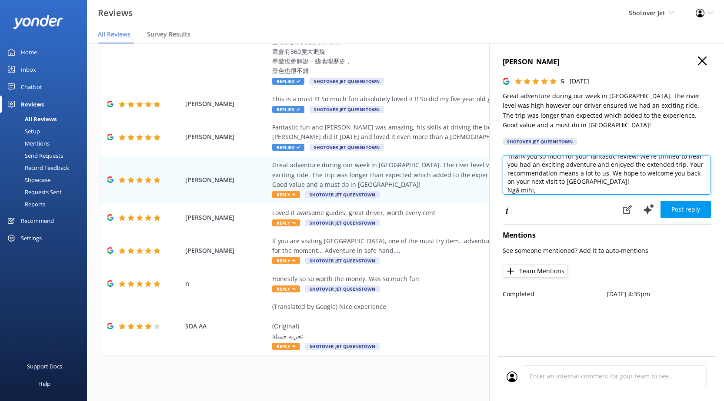
scroll to position [17, 0]
type textarea "Thank you so much for your fantastic review! We're thrilled to hear you had an …"
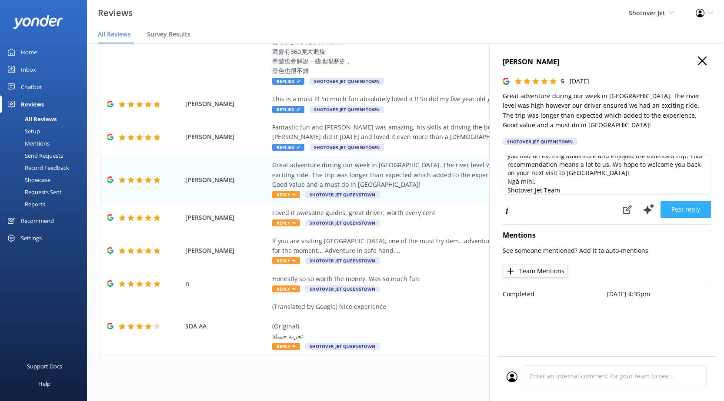
click at [677, 207] on button "Post reply" at bounding box center [685, 209] width 50 height 17
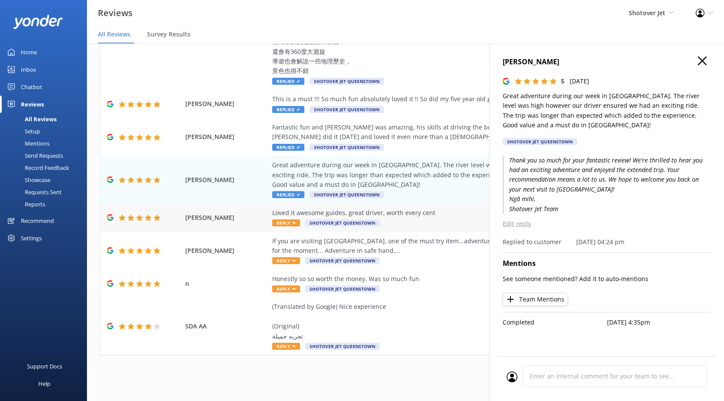
click at [433, 218] on div "Loved it awesome guides, great driver, worth every cent Reply Shotover Jet [GEO…" at bounding box center [462, 218] width 380 height 20
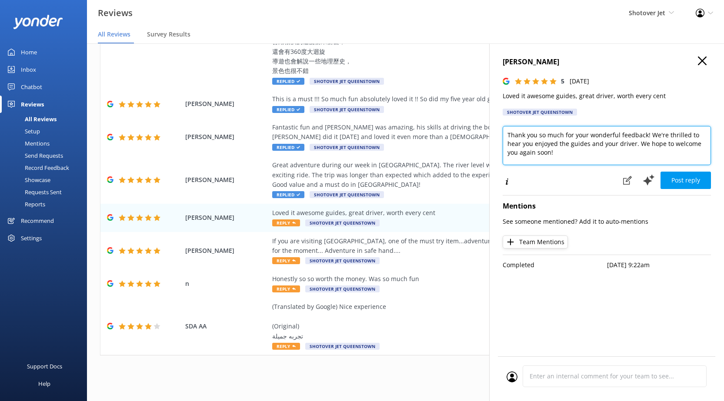
click at [615, 155] on textarea "Thank you so much for your wonderful feedback! We're thrilled to hear you enjoy…" at bounding box center [607, 145] width 208 height 39
paste textarea "Ngā mihi, Shotover Jet Team"
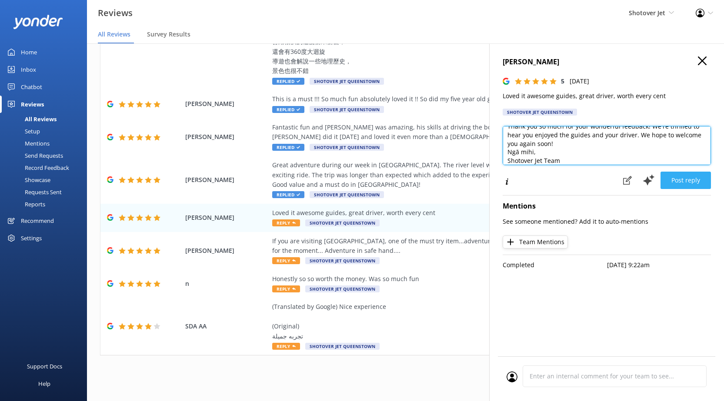
type textarea "Thank you so much for your wonderful feedback! We're thrilled to hear you enjoy…"
click at [697, 182] on button "Post reply" at bounding box center [685, 180] width 50 height 17
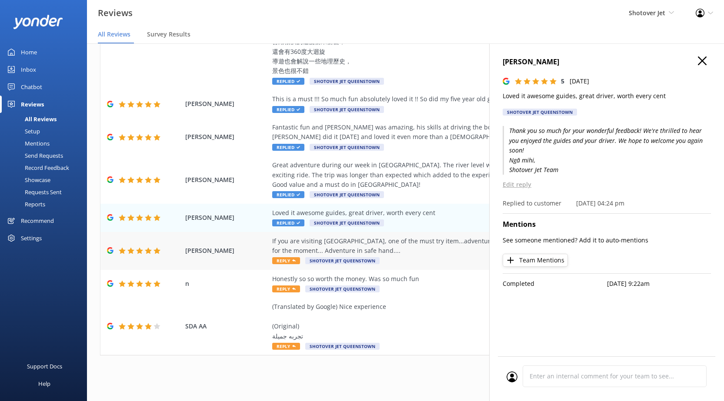
click at [436, 250] on div "If you are visiting [GEOGRAPHIC_DATA], one of the must try item...adventure, th…" at bounding box center [462, 247] width 380 height 20
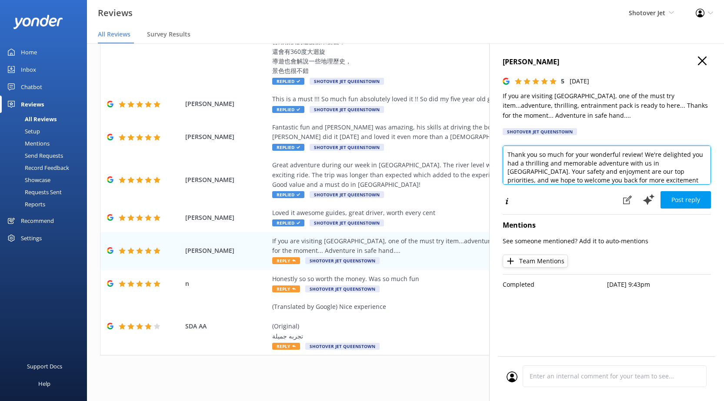
click at [659, 179] on textarea "Thank you so much for your wonderful review! We're delighted you had a thrillin…" at bounding box center [607, 165] width 208 height 39
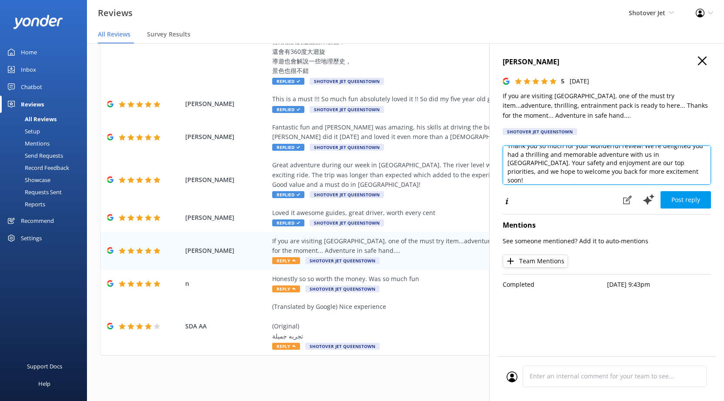
paste textarea "Ngā mihi, Shotover Jet Team"
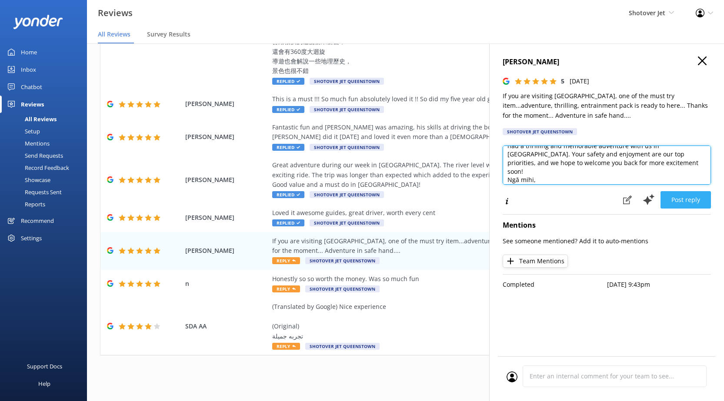
type textarea "Thank you so much for your wonderful review! We're delighted you had a thrillin…"
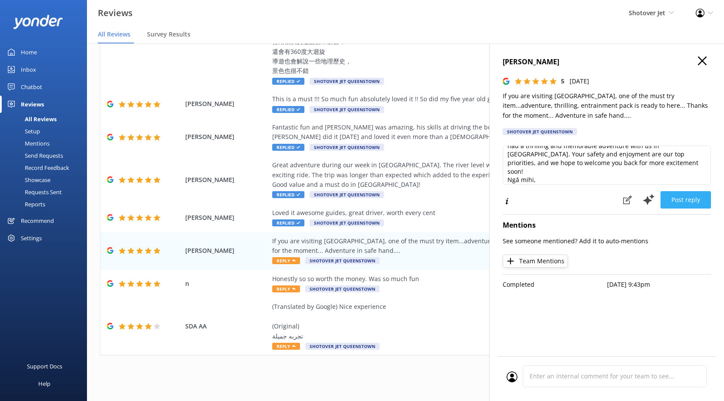
drag, startPoint x: 694, startPoint y: 205, endPoint x: 576, endPoint y: 207, distance: 117.8
click at [694, 205] on button "Post reply" at bounding box center [685, 199] width 50 height 17
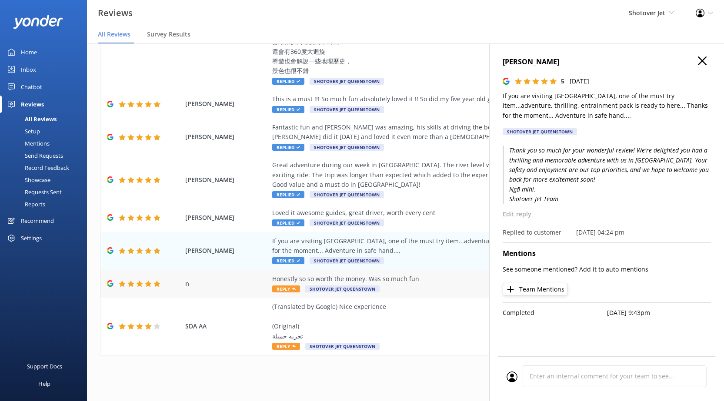
drag, startPoint x: 446, startPoint y: 287, endPoint x: 479, endPoint y: 287, distance: 33.0
click at [448, 287] on div "Honestly so so worth the money. Was so much fun Reply Shotover Jet [GEOGRAPHIC_…" at bounding box center [462, 284] width 380 height 20
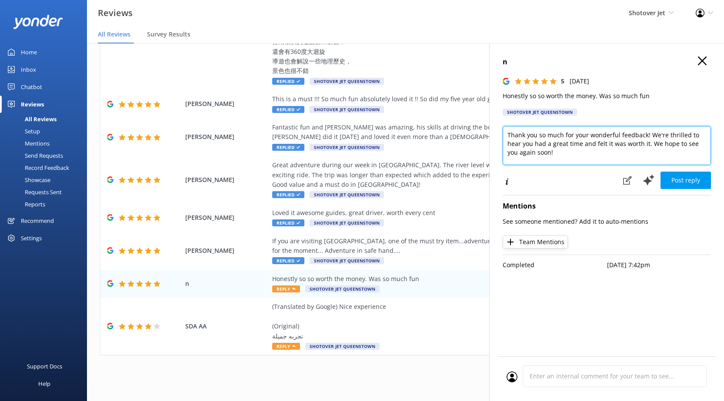
click at [614, 155] on textarea "Thank you so much for your wonderful feedback! We're thrilled to hear you had a…" at bounding box center [607, 145] width 208 height 39
paste textarea "Ngā mihi, Shotover Jet Team"
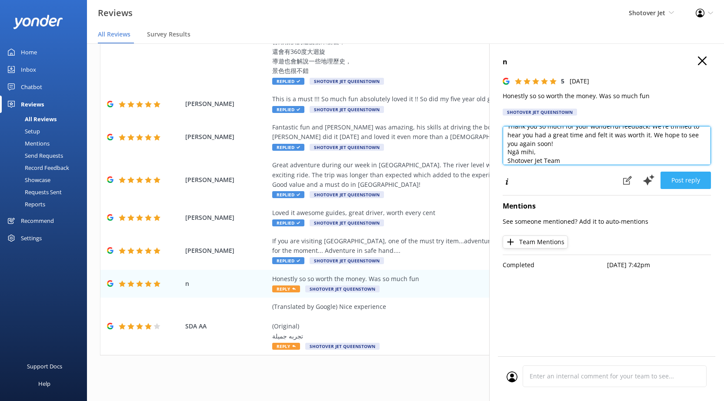
type textarea "Thank you so much for your wonderful feedback! We're thrilled to hear you had a…"
click at [696, 178] on button "Post reply" at bounding box center [685, 180] width 50 height 17
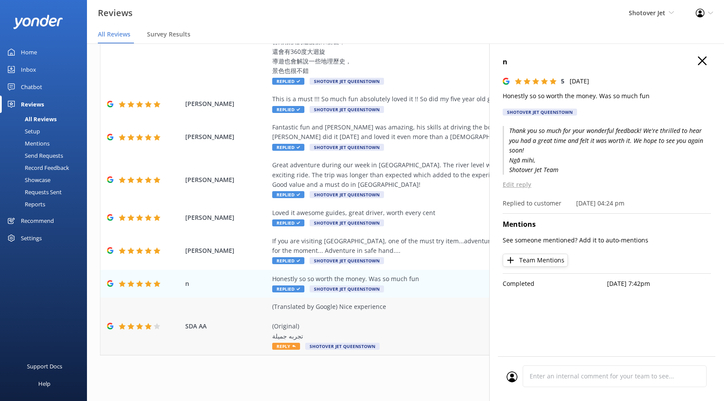
click at [411, 338] on div "(Translated by Google) Nice experience (Original) تجربه جميلة" at bounding box center [462, 321] width 380 height 39
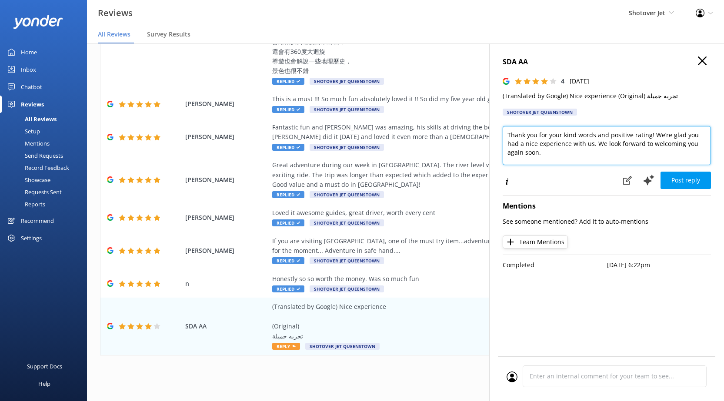
click at [606, 156] on textarea "Thank you for your kind words and positive rating! We’re glad you had a nice ex…" at bounding box center [607, 145] width 208 height 39
paste textarea "Ngā mihi, Shotover Jet Team"
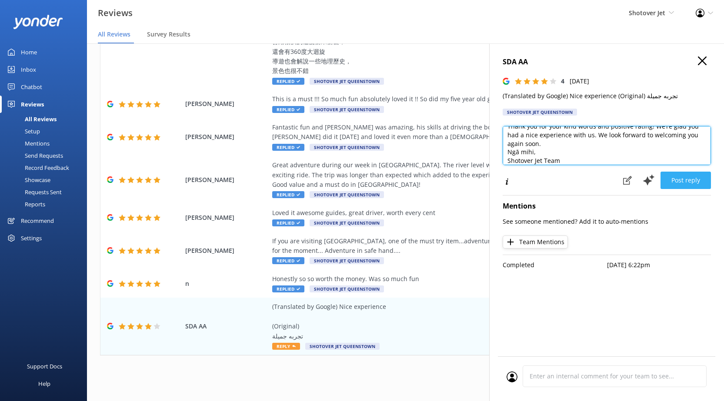
type textarea "Thank you for your kind words and positive rating! We’re glad you had a nice ex…"
click at [692, 177] on button "Post reply" at bounding box center [685, 180] width 50 height 17
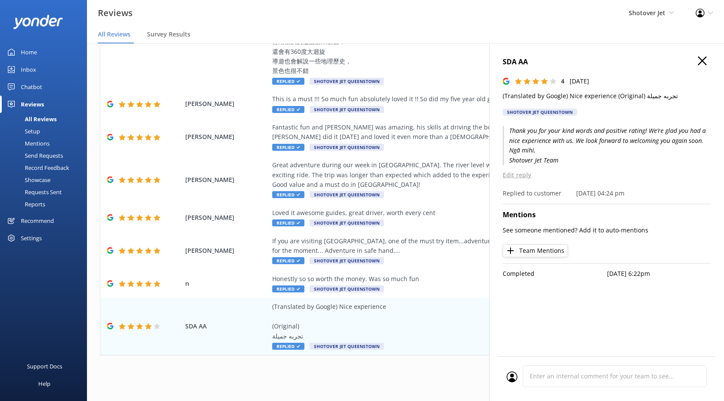
click at [413, 379] on div "1 2 3 4 5 6 7 8 9 10 ..." at bounding box center [405, 374] width 611 height 20
click at [700, 58] on icon "button" at bounding box center [702, 61] width 9 height 9
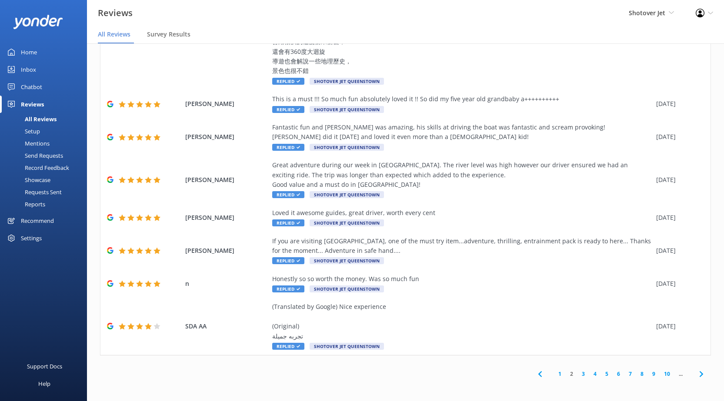
click at [578, 374] on link "3" at bounding box center [583, 374] width 12 height 8
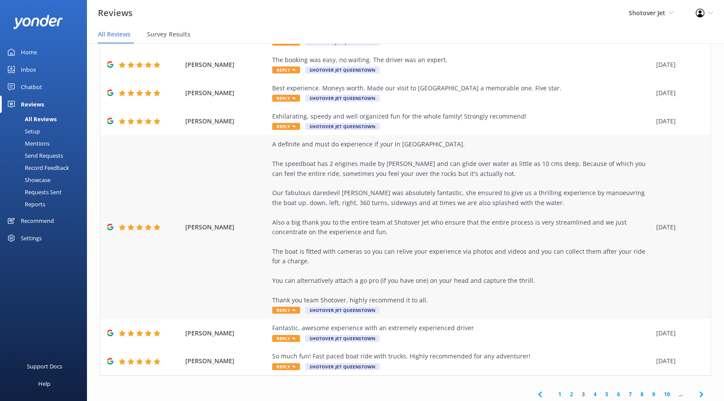
scroll to position [434, 0]
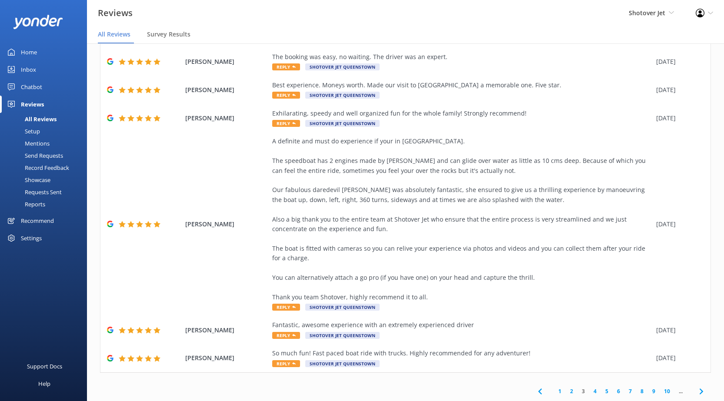
click at [554, 394] on link "1" at bounding box center [560, 391] width 12 height 8
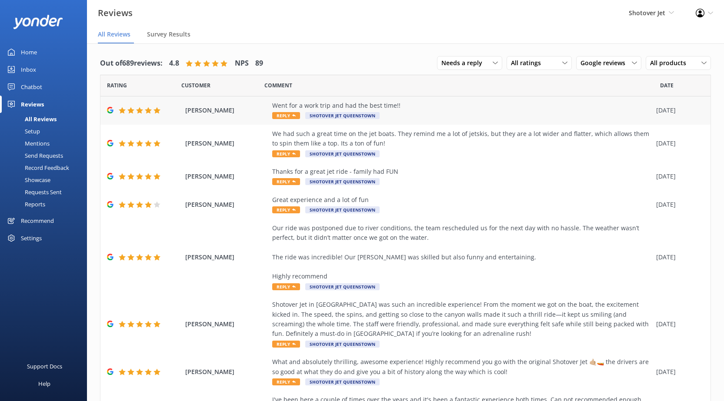
click at [518, 113] on div "Went for a work trip and had the best time!! Reply Shotover Jet [GEOGRAPHIC_DAT…" at bounding box center [462, 111] width 380 height 20
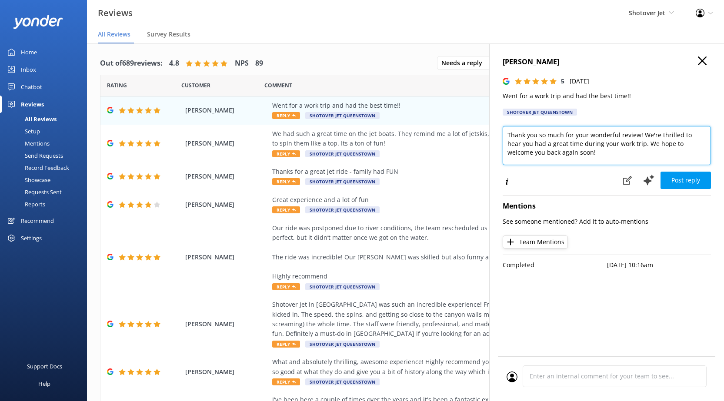
click at [615, 157] on textarea "Thank you so much for your wonderful review! We're thrilled to hear you had a g…" at bounding box center [607, 145] width 208 height 39
paste textarea "Ngā mihi, Shotover Jet Team"
type textarea "Thank you so much for your wonderful review! We're thrilled to hear you had a g…"
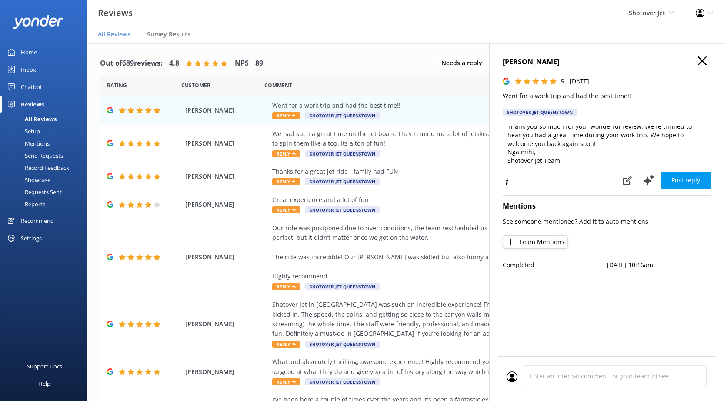
click at [684, 192] on div "[PERSON_NAME] Parente 5 [DATE] Went for a work trip and had the best time!! Sho…" at bounding box center [606, 243] width 235 height 401
click at [685, 182] on button "Post reply" at bounding box center [685, 180] width 50 height 17
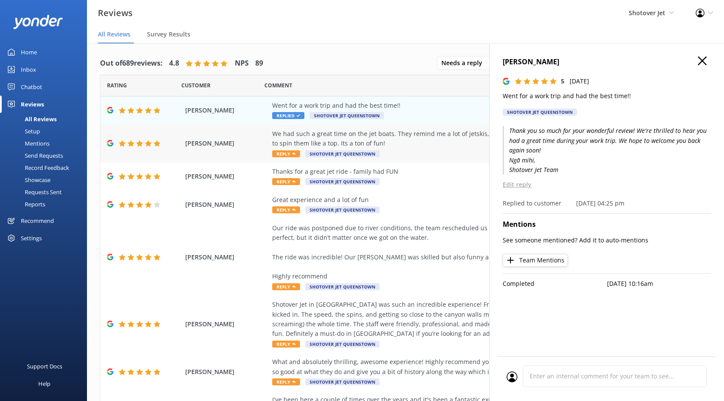
click at [429, 145] on div "We had such a great time on the jet boats. They remind me a lot of jetskis, but…" at bounding box center [462, 139] width 380 height 20
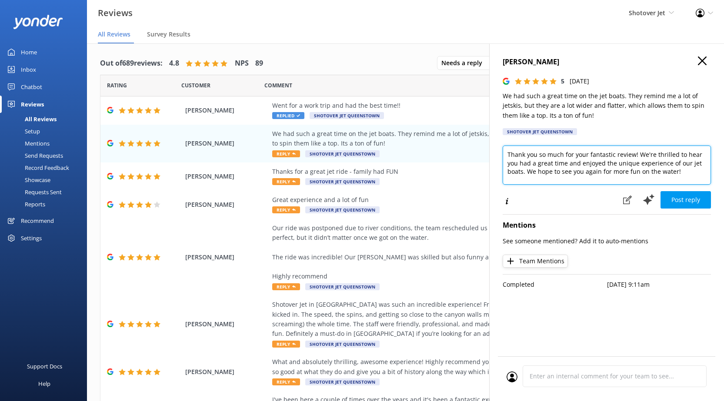
click at [703, 170] on textarea "Thank you so much for your fantastic review! We're thrilled to hear you had a g…" at bounding box center [607, 165] width 208 height 39
paste textarea "Ngā mihi, Shotover Jet Team"
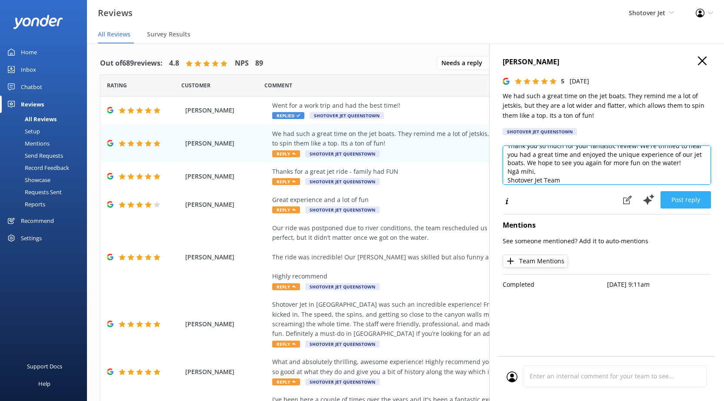
type textarea "Thank you so much for your fantastic review! We're thrilled to hear you had a g…"
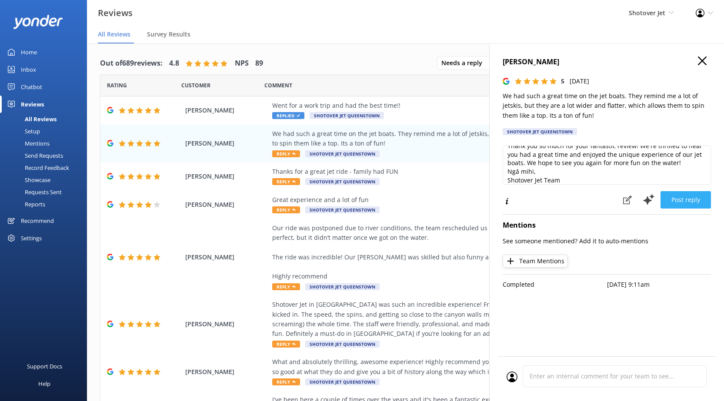
click at [670, 200] on button "Post reply" at bounding box center [685, 199] width 50 height 17
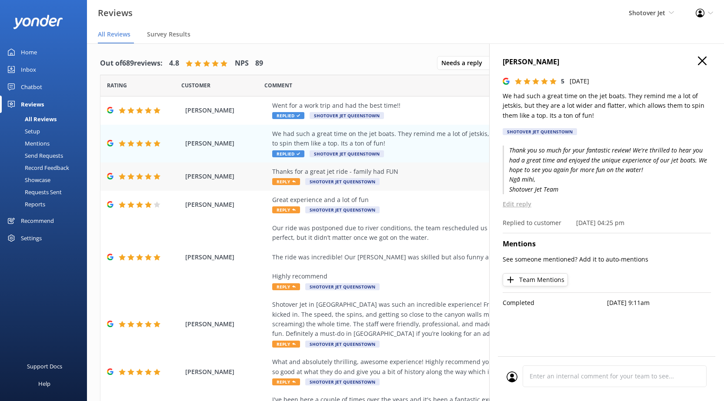
click at [449, 175] on div "Thanks for a great jet ride - family had FUN" at bounding box center [462, 172] width 380 height 10
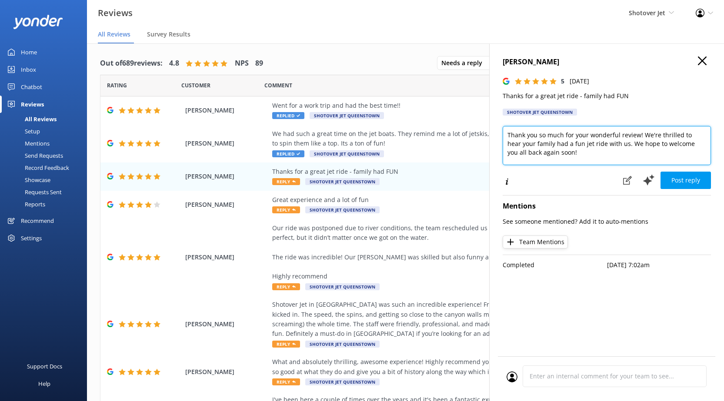
click at [595, 153] on textarea "Thank you so much for your wonderful review! We're thrilled to hear your family…" at bounding box center [607, 145] width 208 height 39
paste textarea "Ngā mihi, Shotover Jet Team"
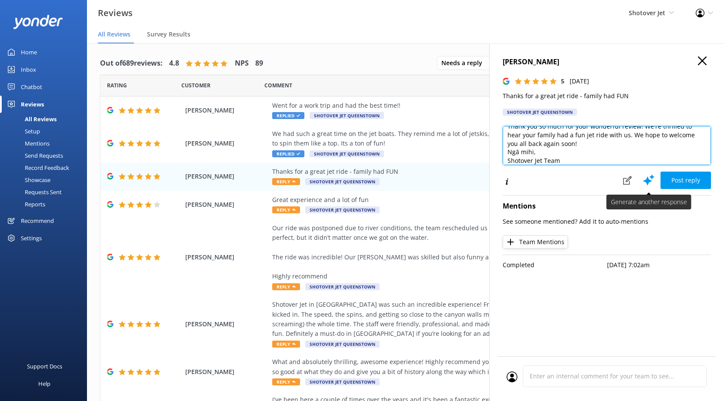
type textarea "Thank you so much for your wonderful review! We're thrilled to hear your family…"
click at [671, 175] on button "Post reply" at bounding box center [685, 180] width 50 height 17
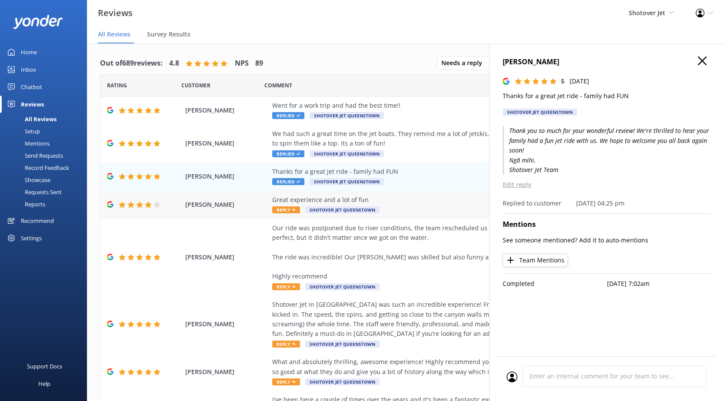
click at [442, 205] on div "Great experience and a lot of fun Reply Shotover Jet [GEOGRAPHIC_DATA]" at bounding box center [462, 205] width 380 height 20
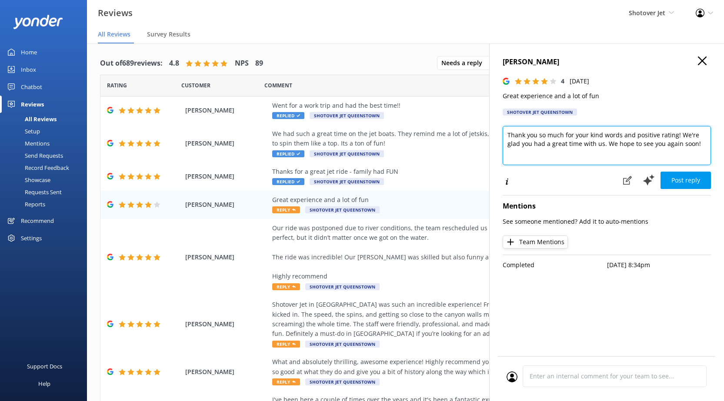
click at [707, 144] on textarea "Thank you so much for your kind words and positive rating! We're glad you had a…" at bounding box center [607, 145] width 208 height 39
paste textarea "Ngā mihi, Shotover Jet Team"
type textarea "Thank you so much for your kind words and positive rating! We're glad you had a…"
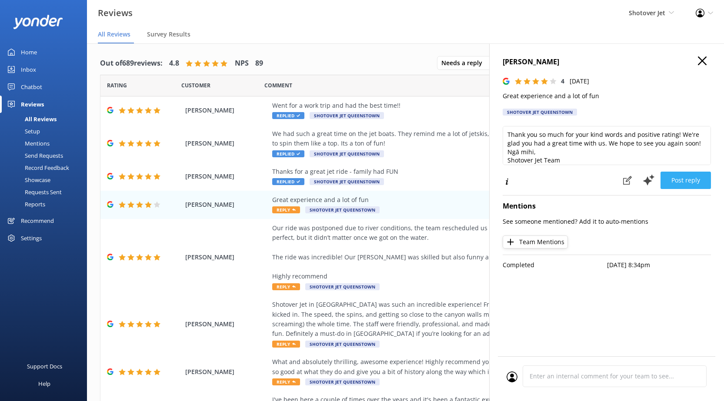
click at [674, 176] on button "Post reply" at bounding box center [685, 180] width 50 height 17
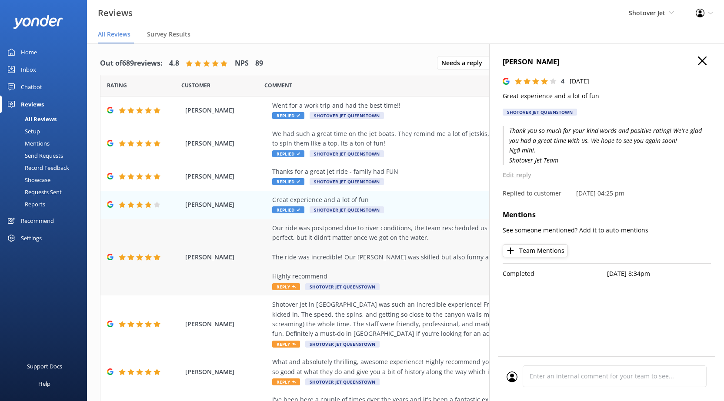
click at [425, 246] on div "Our ride was postponed due to river conditions, the team rescheduled us for the…" at bounding box center [462, 252] width 380 height 58
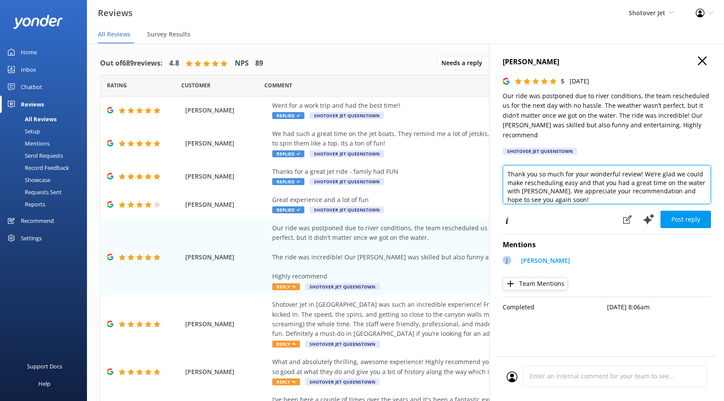
click at [628, 189] on textarea "Thank you so much for your wonderful review! We’re glad we could make reschedul…" at bounding box center [607, 184] width 208 height 39
paste textarea "Ngā mihi, Shotover Jet Team"
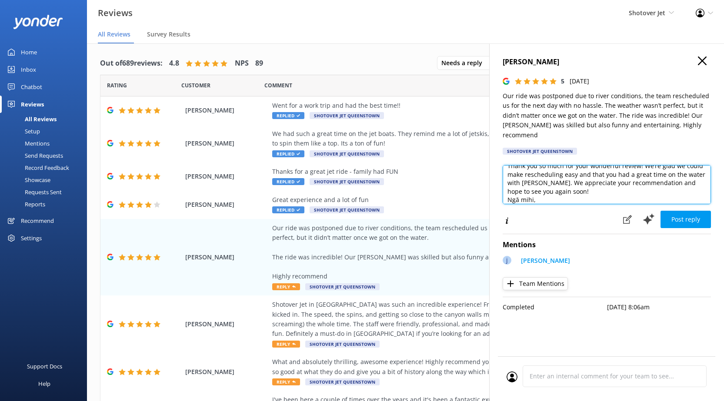
scroll to position [17, 0]
type textarea "Thank you so much for your wonderful review! We’re glad we could make reschedul…"
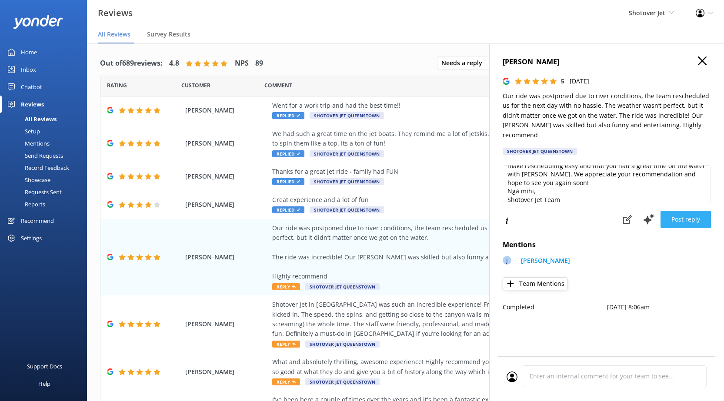
click at [707, 211] on button "Post reply" at bounding box center [685, 219] width 50 height 17
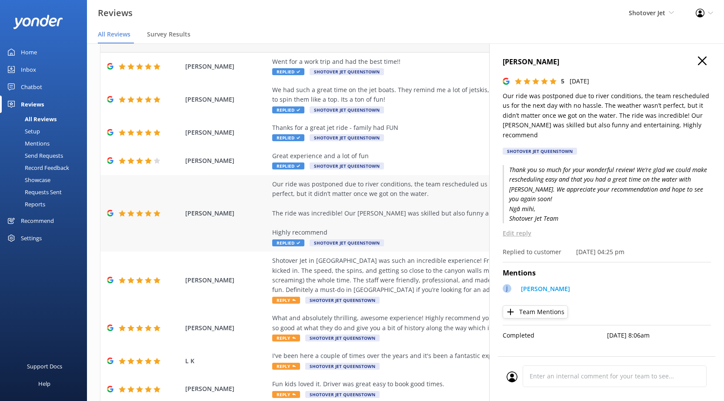
scroll to position [113, 0]
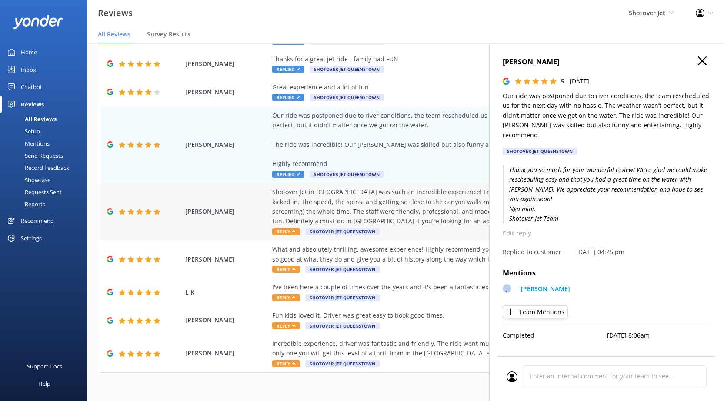
click at [444, 197] on div "Shotover Jet in [GEOGRAPHIC_DATA] was such an incredible experience! From the m…" at bounding box center [462, 206] width 380 height 39
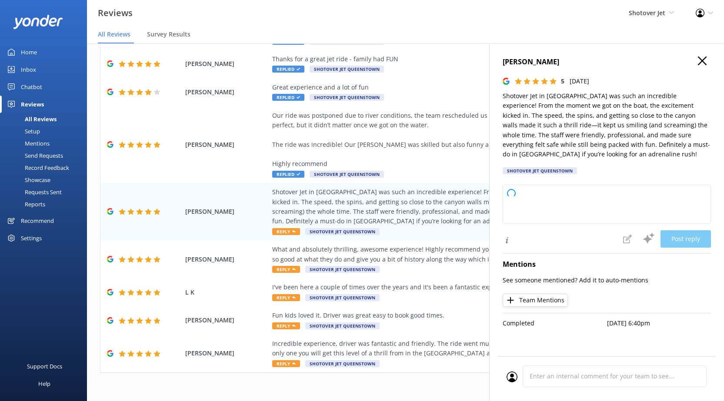
type textarea "Thank you so much for your fantastic review! We're thrilled to hear you had suc…"
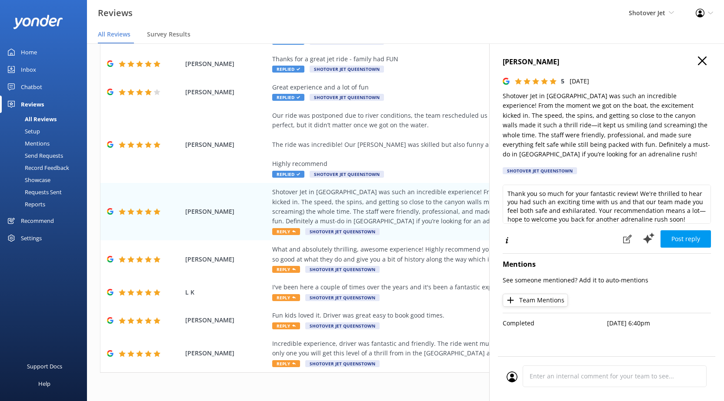
click at [703, 61] on use "button" at bounding box center [702, 61] width 9 height 9
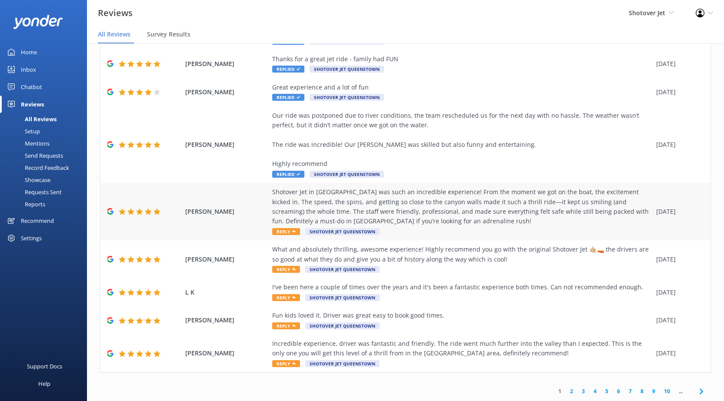
click at [481, 206] on div "Shotover Jet in [GEOGRAPHIC_DATA] was such an incredible experience! From the m…" at bounding box center [462, 206] width 380 height 39
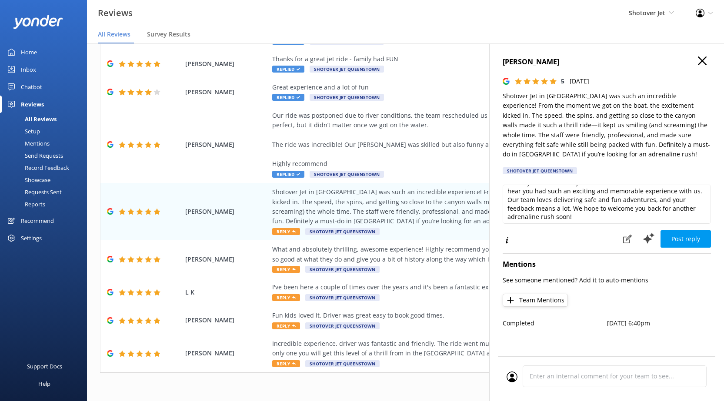
scroll to position [13, 0]
click at [607, 215] on textarea "Thank you so much for your wonderful review! We're thrilled to hear you had suc…" at bounding box center [607, 204] width 208 height 39
paste textarea "Ngā mihi, Shotover Jet Team"
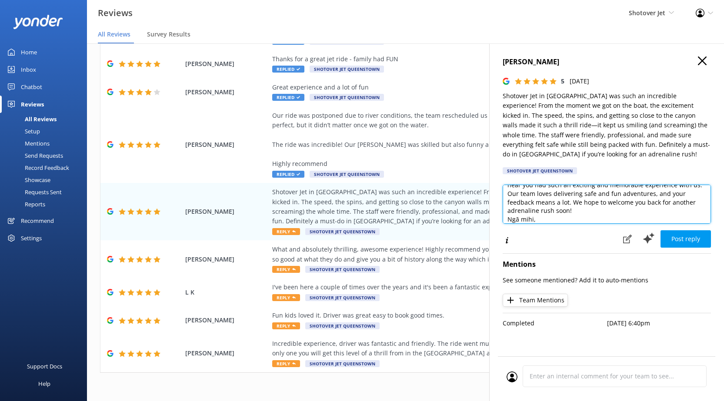
scroll to position [26, 0]
type textarea "Thank you so much for your wonderful review! We're thrilled to hear you had suc…"
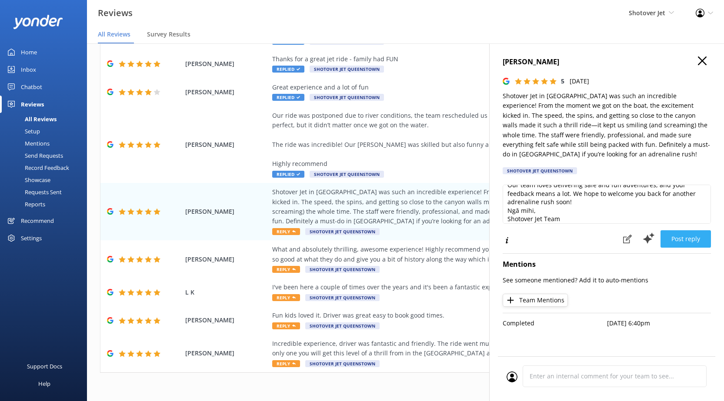
click at [697, 243] on button "Post reply" at bounding box center [685, 238] width 50 height 17
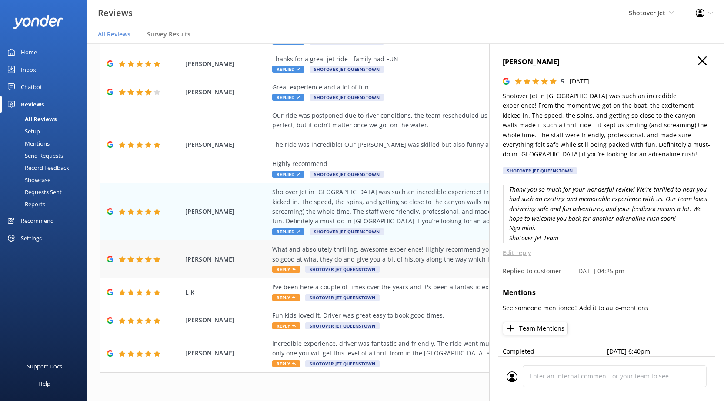
click at [442, 258] on div "What and absolutely thrilling, awesome experience! Highly recommend you go with…" at bounding box center [462, 255] width 380 height 20
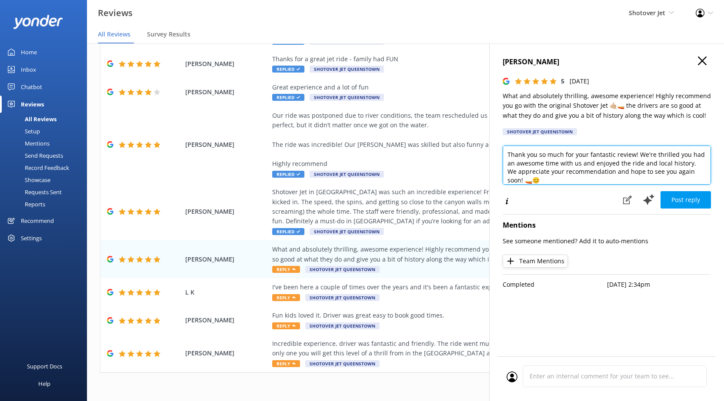
click at [644, 180] on textarea "Thank you so much for your fantastic review! We're thrilled you had an awesome …" at bounding box center [607, 165] width 208 height 39
paste textarea "Ngā mihi, Shotover Jet Team"
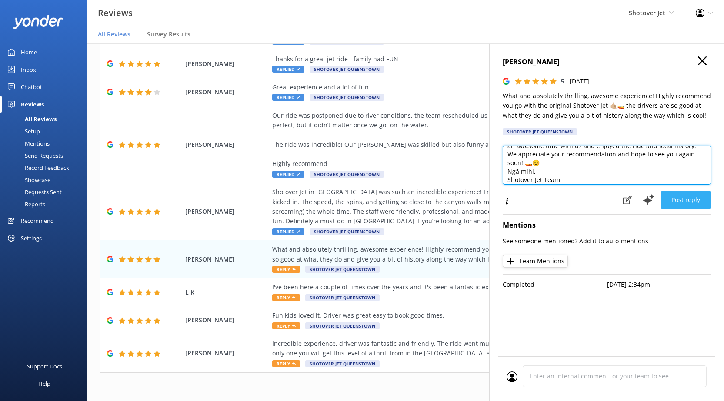
type textarea "Thank you so much for your fantastic review! We're thrilled you had an awesome …"
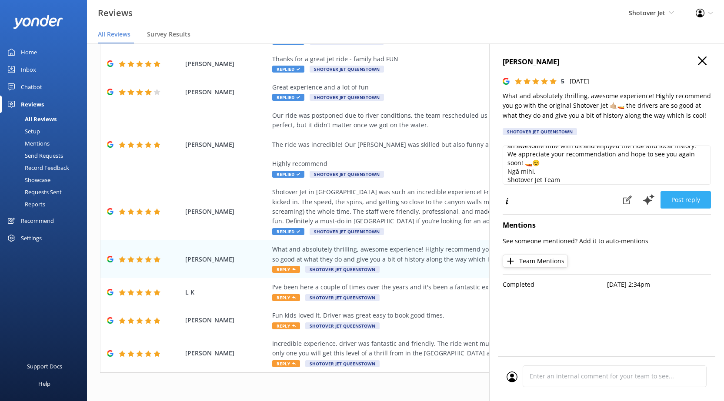
click at [680, 198] on button "Post reply" at bounding box center [685, 199] width 50 height 17
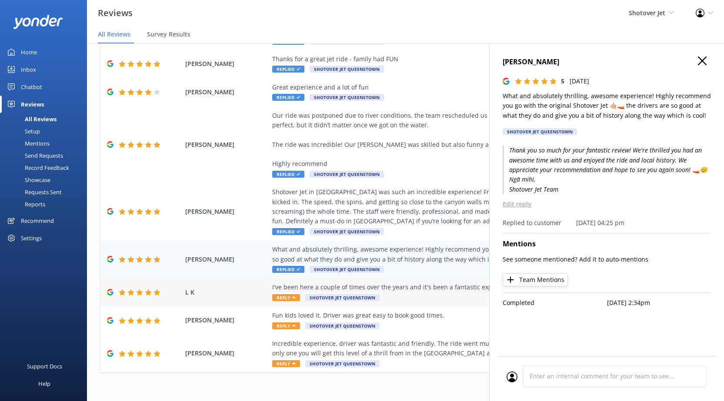
click at [452, 286] on div "I've been here a couple of times over the years and it's been a fantastic exper…" at bounding box center [462, 288] width 380 height 10
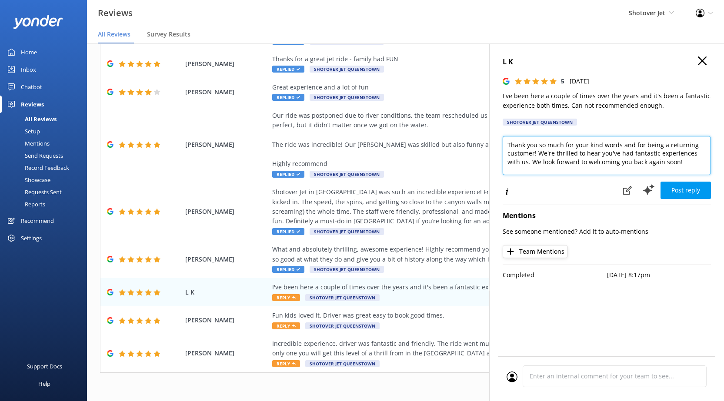
click at [685, 170] on textarea "Thank you so much for your kind words and for being a returning customer! We're…" at bounding box center [607, 155] width 208 height 39
paste textarea "Ngā mihi, Shotover Jet Team"
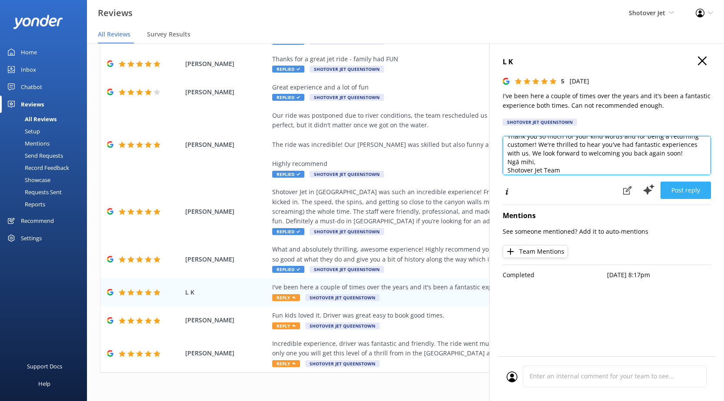
type textarea "Thank you so much for your kind words and for being a returning customer! We're…"
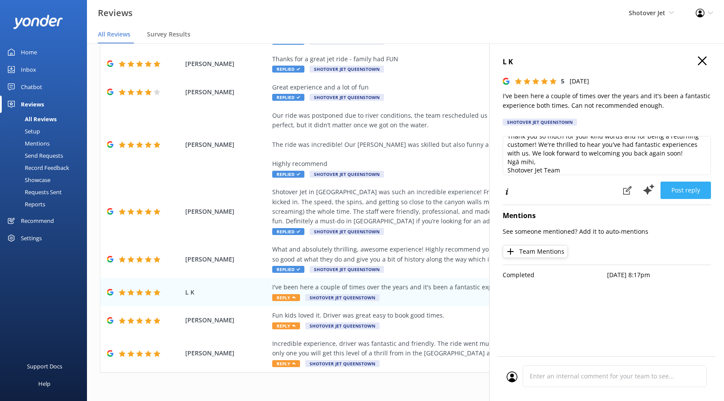
click at [676, 185] on button "Post reply" at bounding box center [685, 190] width 50 height 17
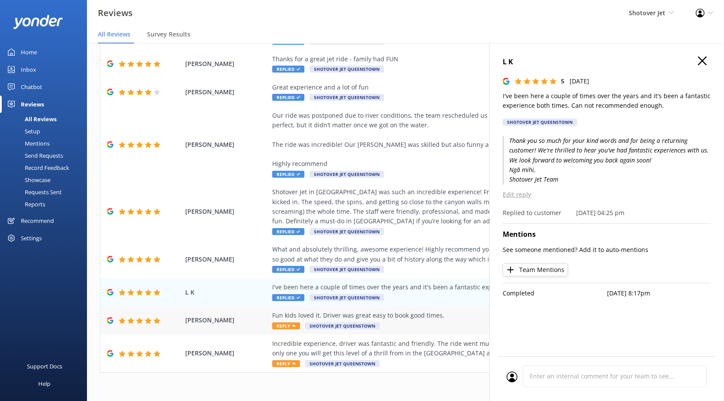
click at [412, 324] on div "Fun kids loved it. Driver was great easy to book good times. Reply Shotover Jet…" at bounding box center [462, 321] width 380 height 20
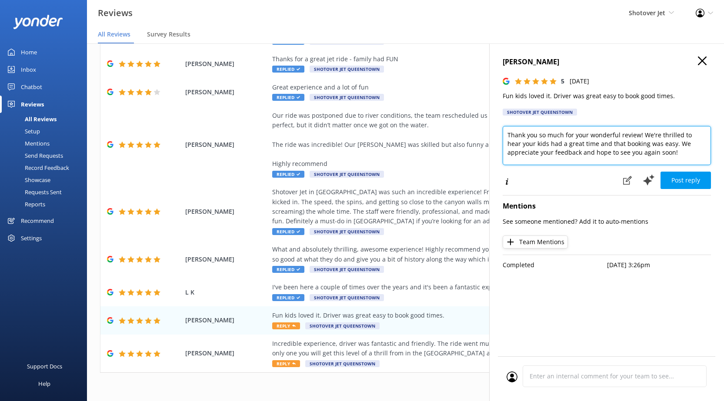
click at [662, 153] on textarea "Thank you so much for your wonderful review! We're thrilled to hear your kids h…" at bounding box center [607, 145] width 208 height 39
paste textarea "Ngā mihi, Shotover Jet Team"
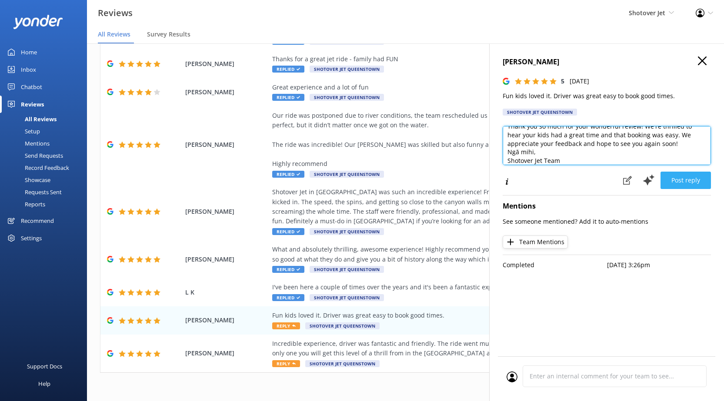
type textarea "Thank you so much for your wonderful review! We're thrilled to hear your kids h…"
click at [681, 180] on button "Post reply" at bounding box center [685, 180] width 50 height 17
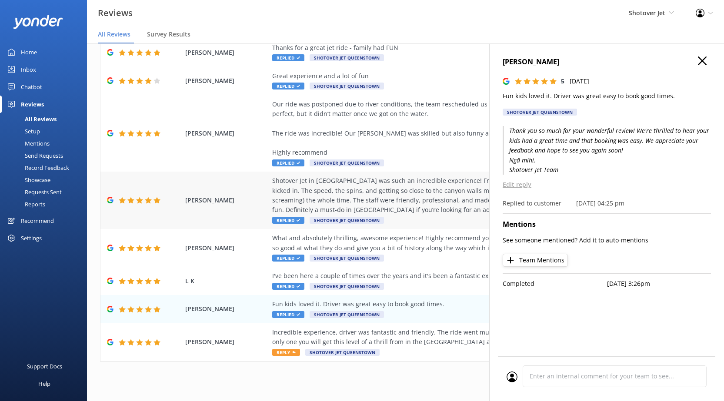
scroll to position [17, 0]
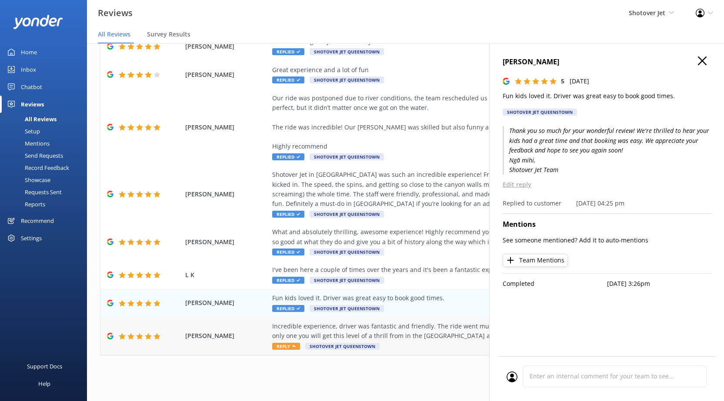
click at [406, 341] on div "Incredible experience, driver was fantastic and friendly. The ride went much fu…" at bounding box center [462, 336] width 380 height 29
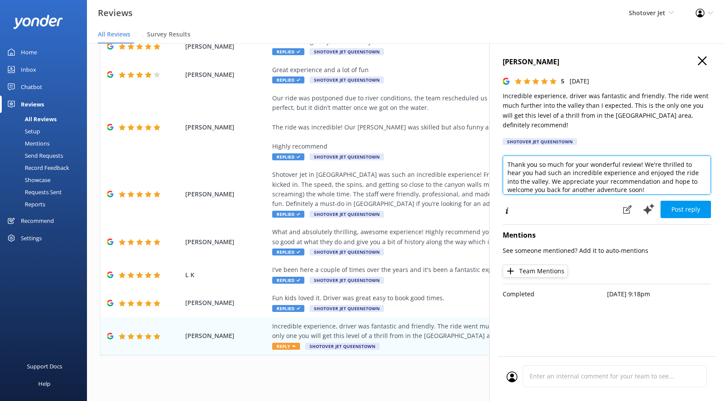
click at [680, 189] on textarea "Thank you so much for your wonderful review! We're thrilled to hear you had suc…" at bounding box center [607, 175] width 208 height 39
paste textarea "Ngā mihi, Shotover Jet Team"
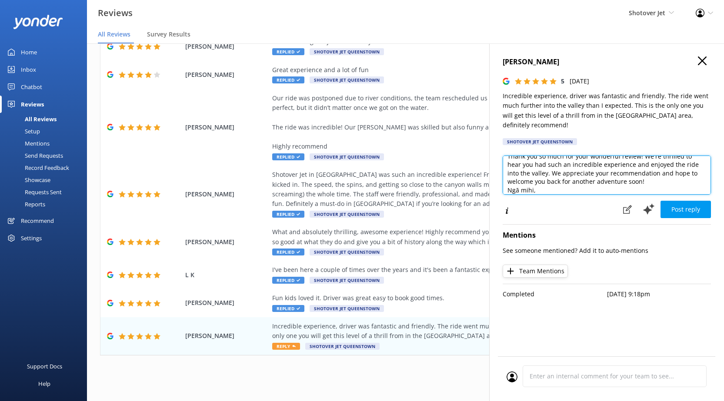
scroll to position [17, 0]
type textarea "Thank you so much for your wonderful review! We're thrilled to hear you had suc…"
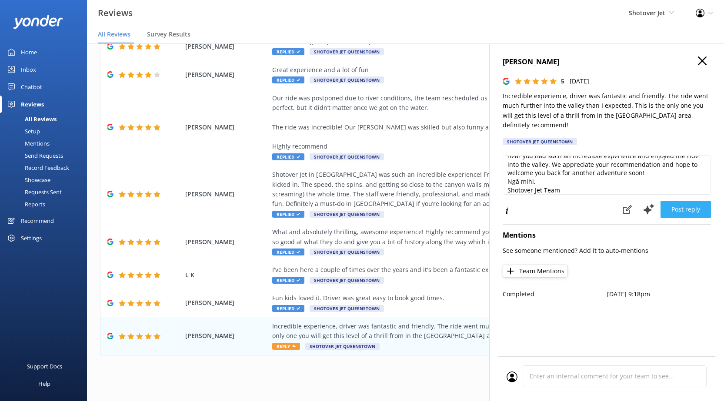
click at [691, 208] on button "Post reply" at bounding box center [685, 209] width 50 height 17
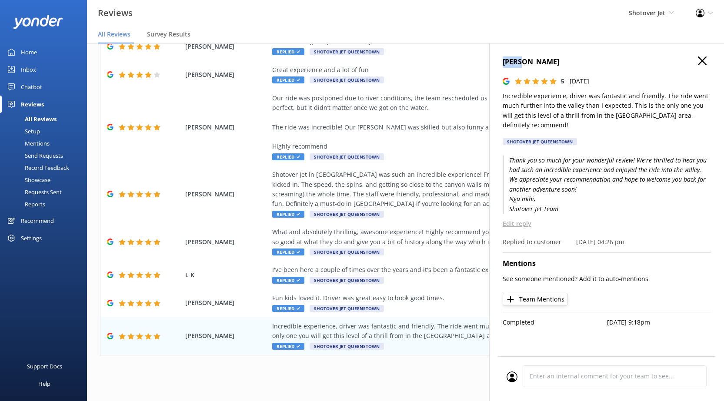
click at [705, 58] on div "[PERSON_NAME] 5 [DATE] Incredible experience, driver was fantastic and friendly…" at bounding box center [606, 243] width 235 height 401
click at [705, 59] on icon "button" at bounding box center [702, 61] width 9 height 9
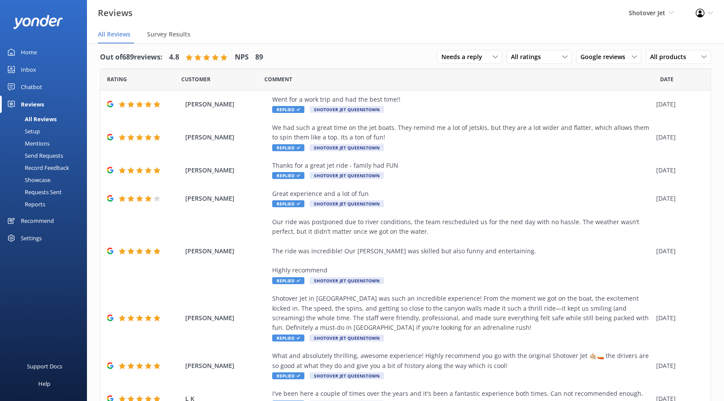
scroll to position [0, 0]
